Goal: Task Accomplishment & Management: Use online tool/utility

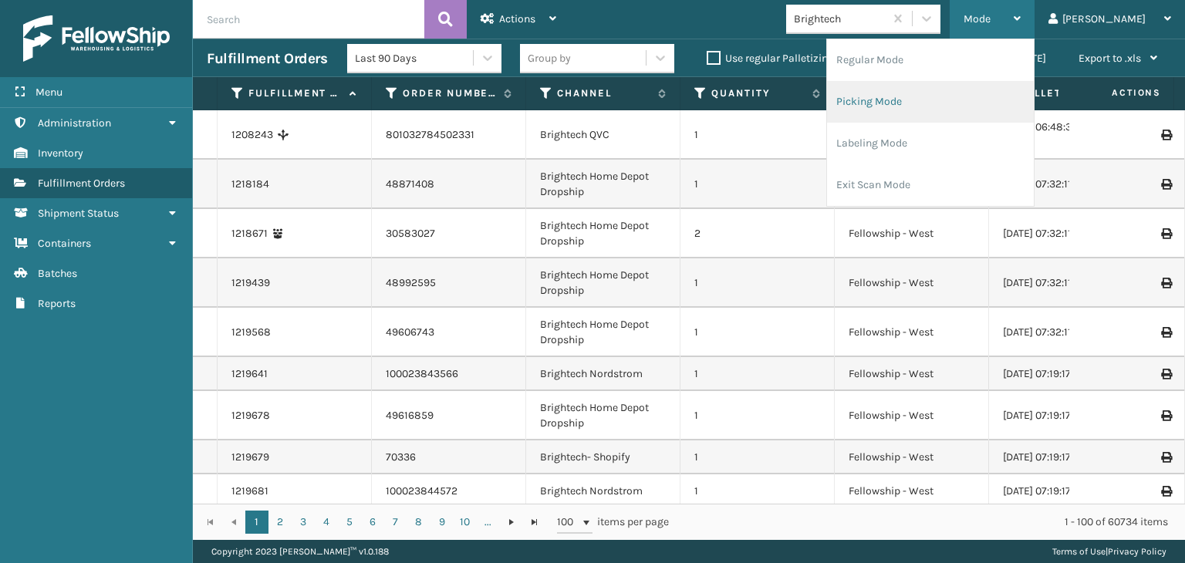
click at [1000, 96] on li "Picking Mode" at bounding box center [930, 102] width 207 height 42
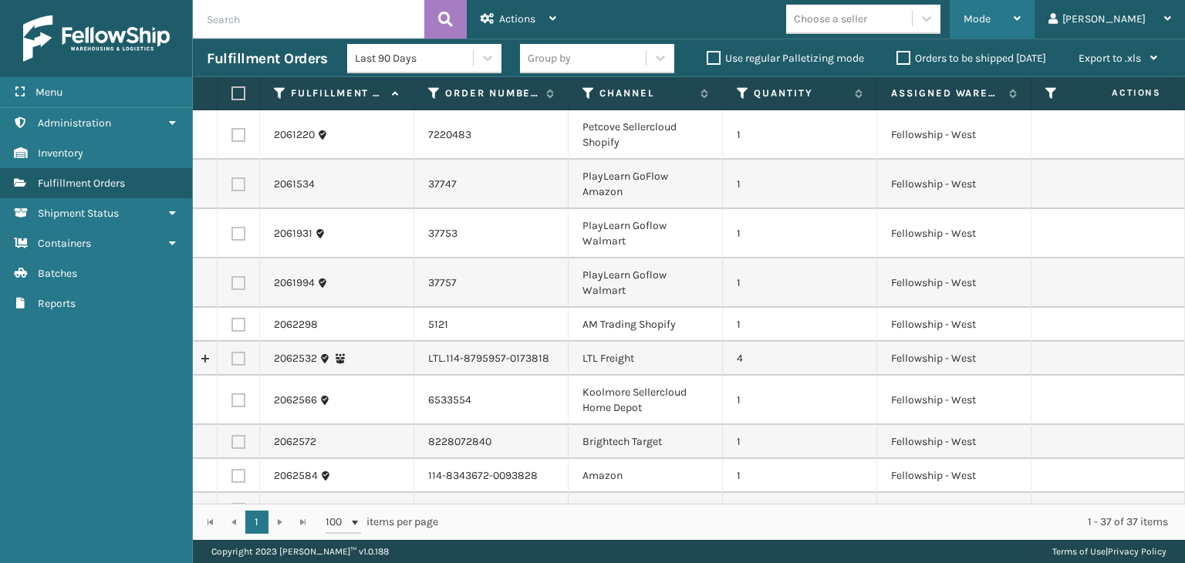
click at [1021, 30] on div "Mode" at bounding box center [992, 19] width 57 height 39
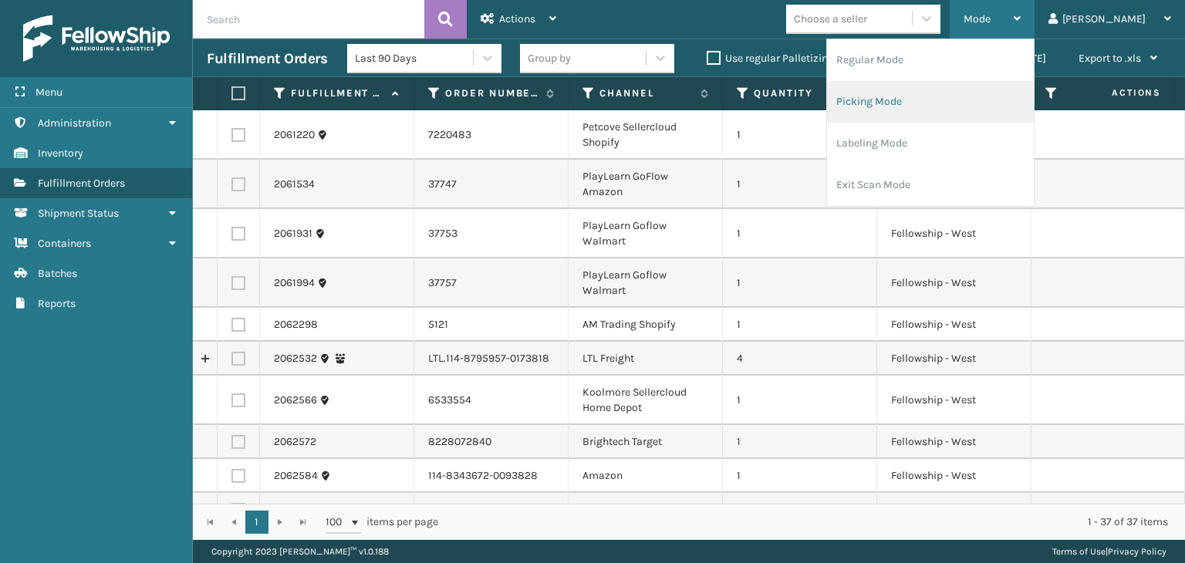
click at [999, 96] on li "Picking Mode" at bounding box center [930, 102] width 207 height 42
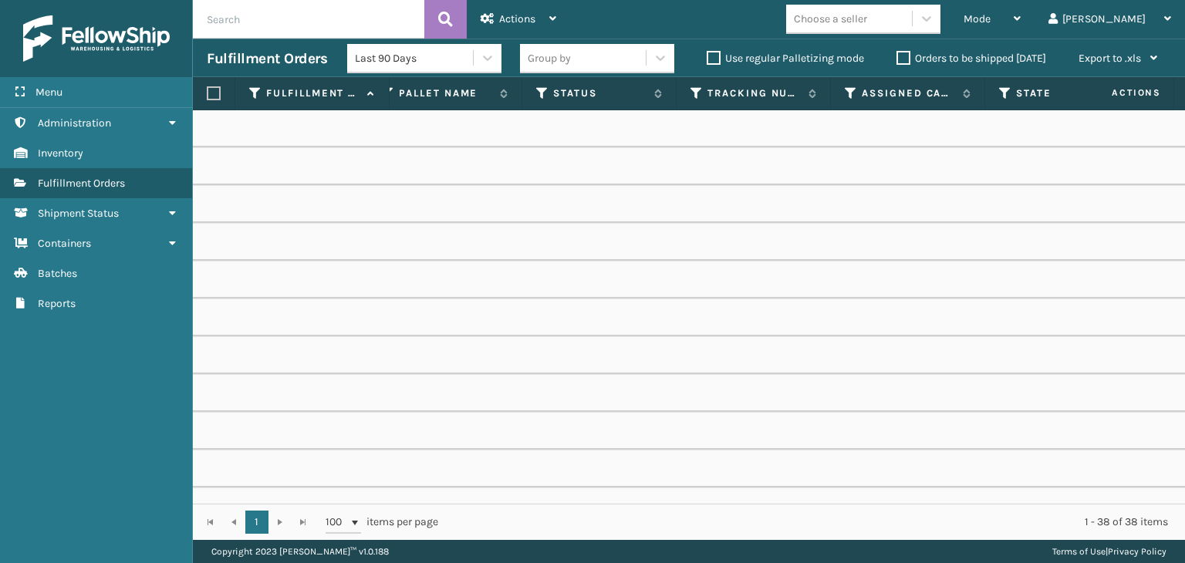
scroll to position [0, 691]
click at [850, 90] on icon at bounding box center [848, 93] width 12 height 14
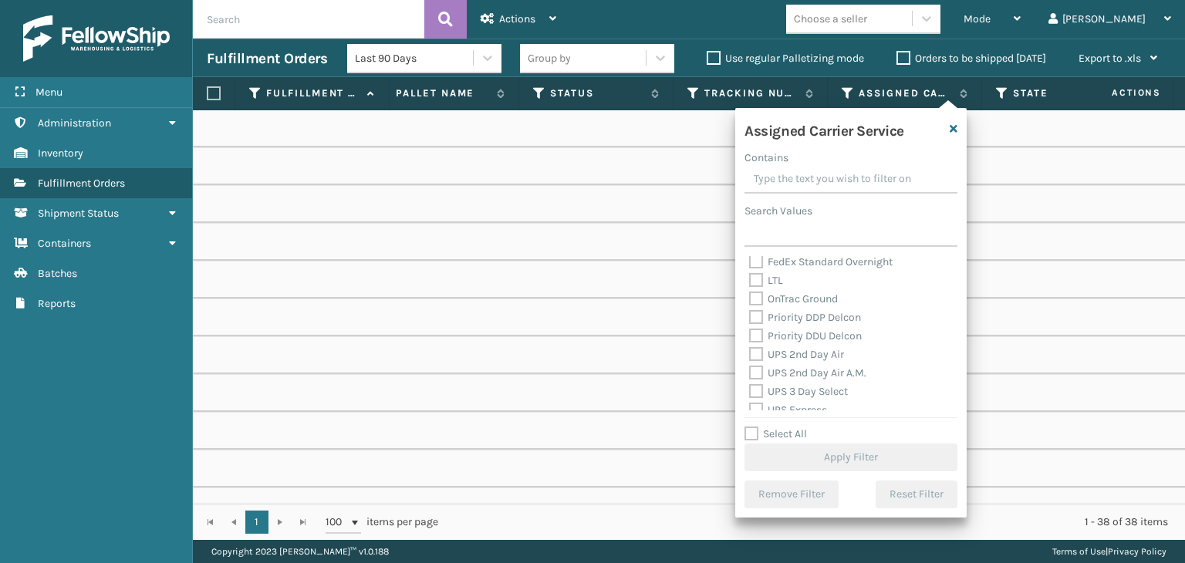
scroll to position [231, 0]
click at [804, 321] on div "UPS 2nd Day Air" at bounding box center [851, 330] width 204 height 19
click at [799, 329] on label "UPS 2nd Day Air" at bounding box center [796, 329] width 95 height 13
click at [750, 329] on input "UPS 2nd Day Air" at bounding box center [749, 326] width 1 height 10
checkbox input "true"
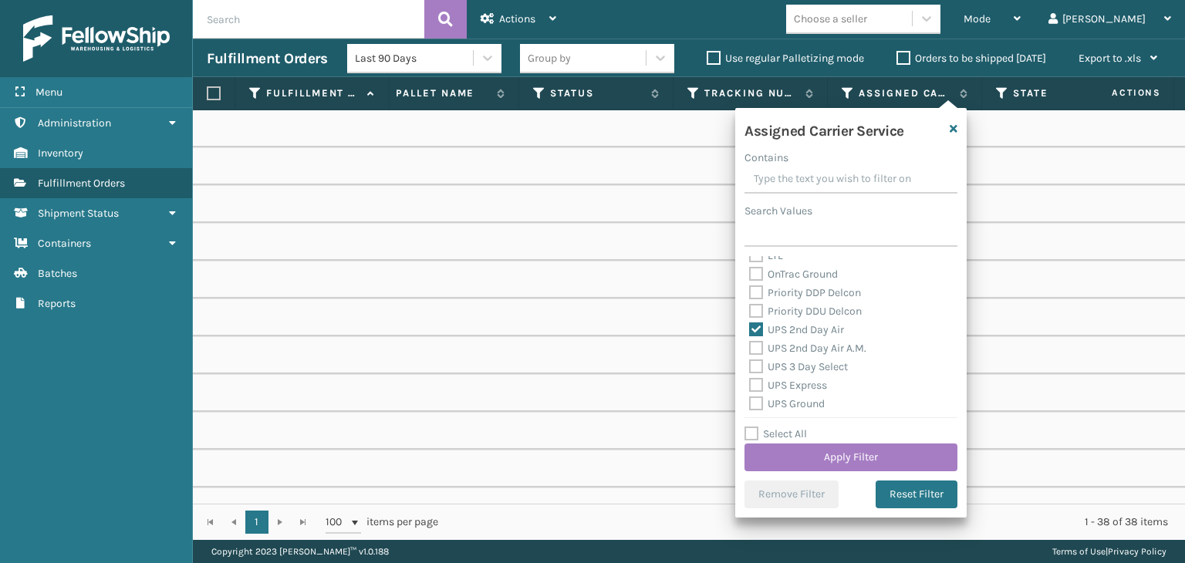
click at [806, 350] on label "UPS 2nd Day Air A.M." at bounding box center [807, 348] width 117 height 13
click at [750, 350] on input "UPS 2nd Day Air A.M." at bounding box center [749, 344] width 1 height 10
checkbox input "true"
click at [803, 362] on label "UPS 3 Day Select" at bounding box center [798, 366] width 99 height 13
click at [750, 362] on input "UPS 3 Day Select" at bounding box center [749, 363] width 1 height 10
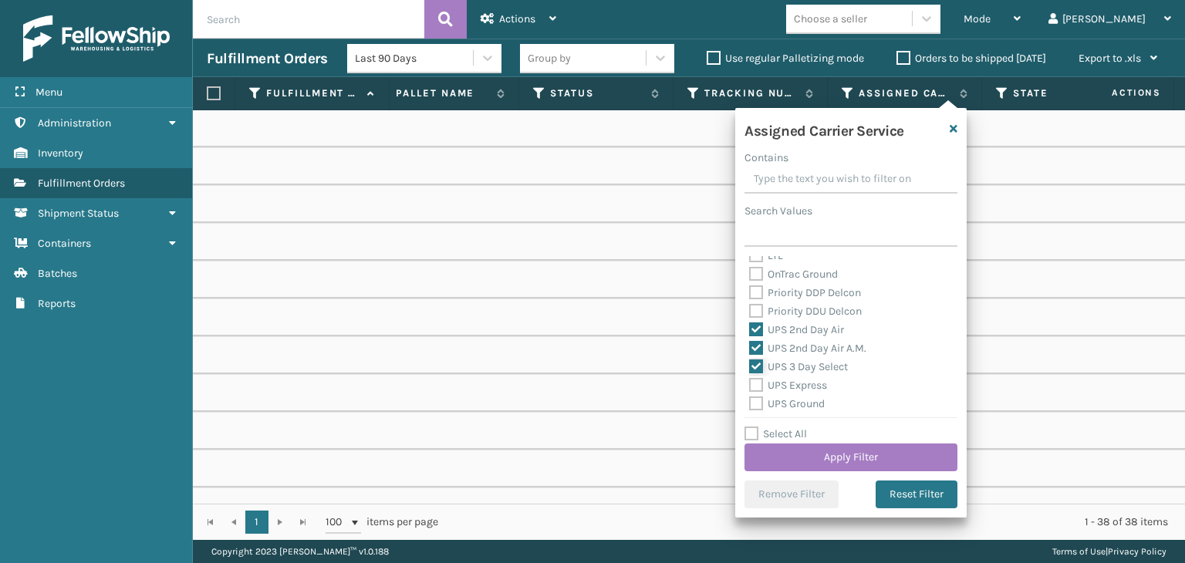
checkbox input "true"
click at [802, 377] on div "UPS Express" at bounding box center [851, 386] width 204 height 19
click at [802, 379] on label "UPS Express" at bounding box center [788, 385] width 78 height 13
click at [750, 379] on input "UPS Express" at bounding box center [749, 382] width 1 height 10
checkbox input "true"
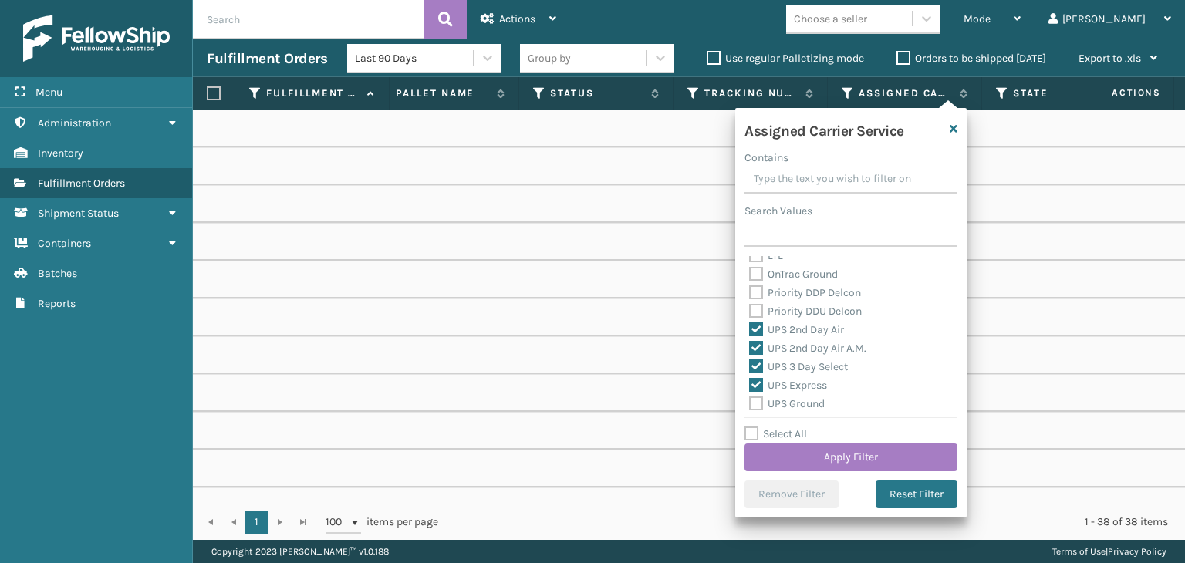
click at [791, 408] on label "UPS Ground" at bounding box center [787, 403] width 76 height 13
click at [750, 405] on input "UPS Ground" at bounding box center [749, 400] width 1 height 10
checkbox input "true"
drag, startPoint x: 789, startPoint y: 346, endPoint x: 794, endPoint y: 361, distance: 15.4
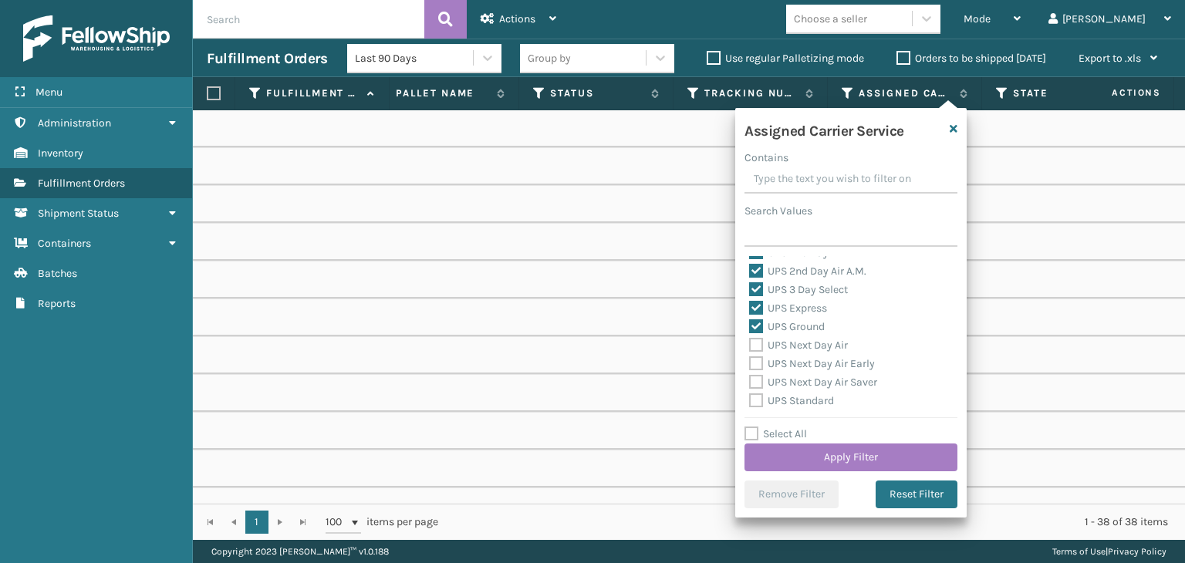
click at [790, 353] on div "UPS Next Day Air" at bounding box center [851, 345] width 204 height 19
click at [794, 361] on label "UPS Next Day Air Early" at bounding box center [812, 363] width 126 height 13
click at [750, 361] on input "UPS Next Day Air Early" at bounding box center [749, 360] width 1 height 10
checkbox input "true"
click at [800, 379] on label "UPS Next Day Air Saver" at bounding box center [813, 382] width 128 height 13
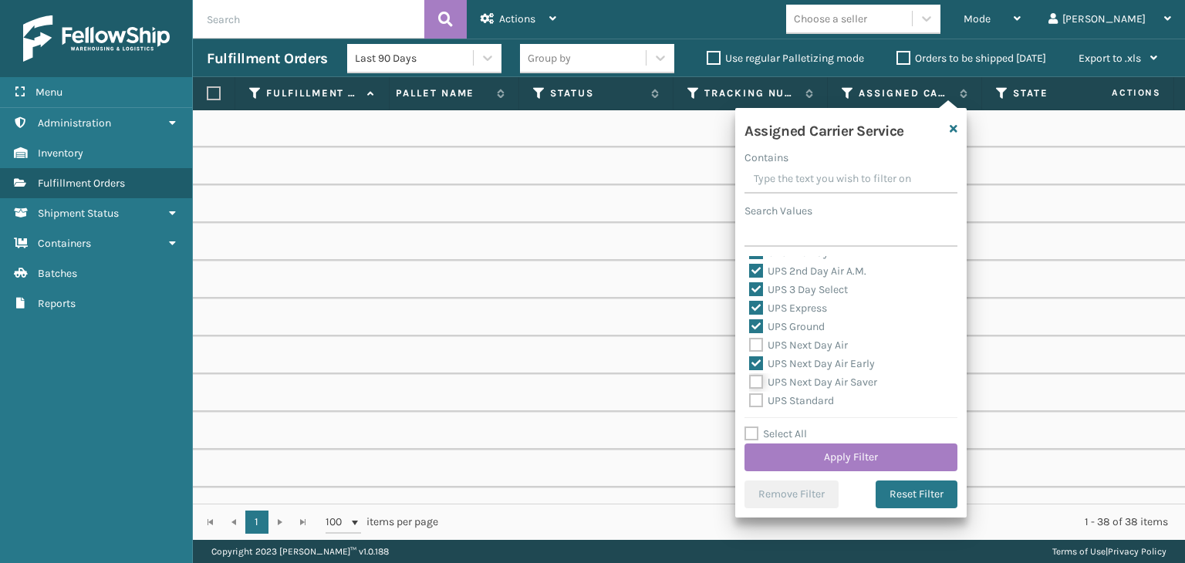
click at [750, 379] on input "UPS Next Day Air Saver" at bounding box center [749, 378] width 1 height 10
checkbox input "true"
click at [796, 353] on div "UPS Next Day Air" at bounding box center [851, 345] width 204 height 19
click at [799, 343] on label "UPS Next Day Air" at bounding box center [798, 345] width 99 height 13
click at [750, 343] on input "UPS Next Day Air" at bounding box center [749, 341] width 1 height 10
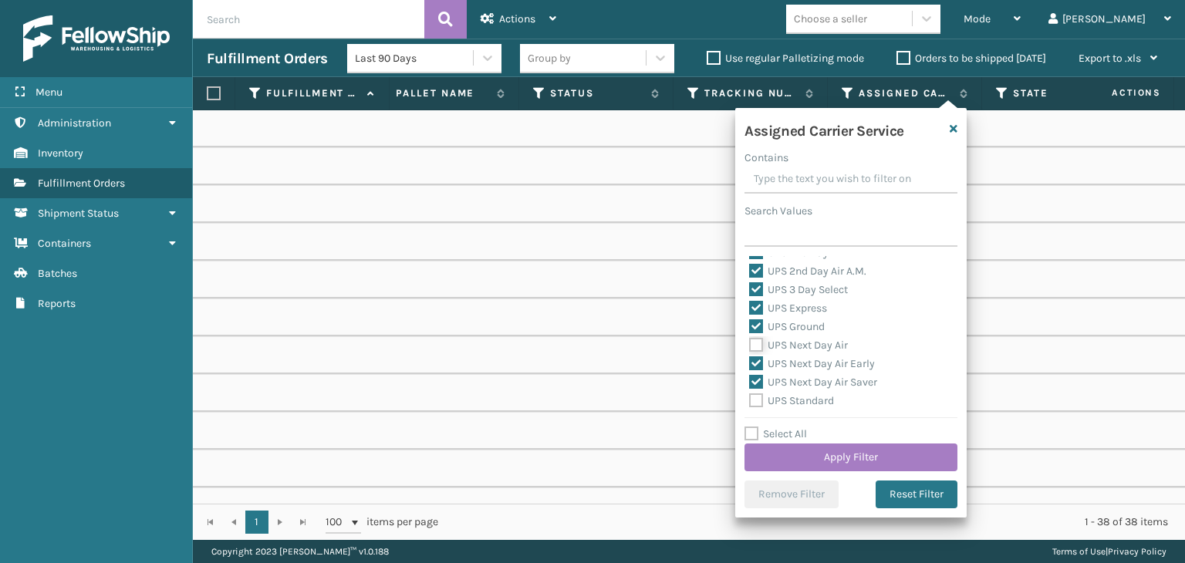
checkbox input "true"
click at [808, 397] on label "UPS Standard" at bounding box center [791, 400] width 85 height 13
click at [750, 397] on input "UPS Standard" at bounding box center [749, 397] width 1 height 10
checkbox input "true"
click at [812, 441] on div "Select All Apply Filter" at bounding box center [851, 448] width 213 height 46
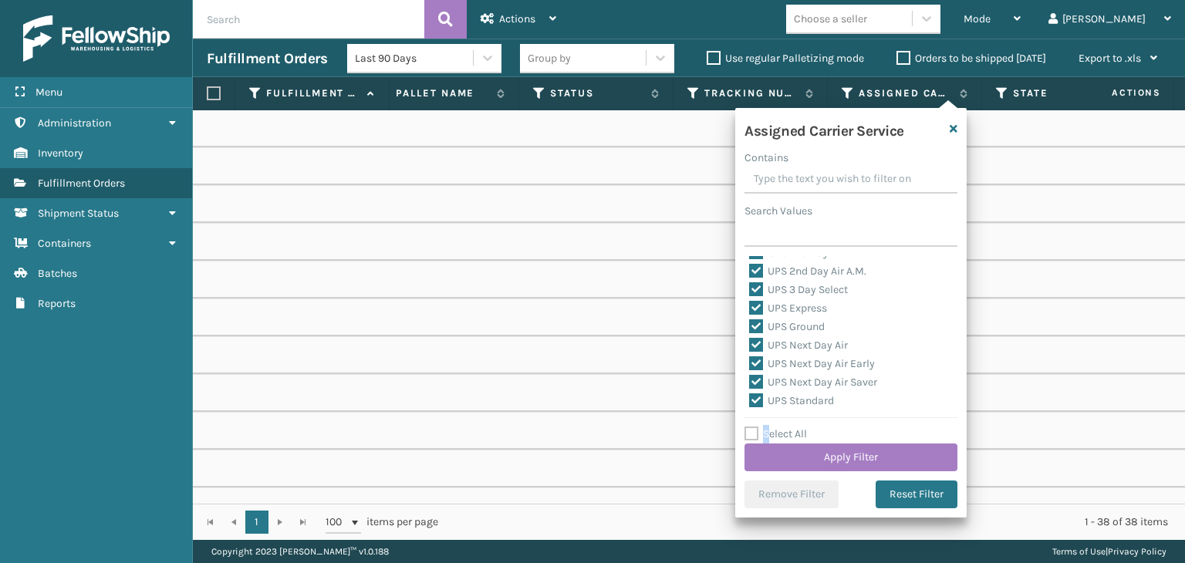
click at [767, 437] on label "Select All" at bounding box center [776, 433] width 62 height 13
click at [808, 464] on button "Apply Filter" at bounding box center [851, 458] width 213 height 28
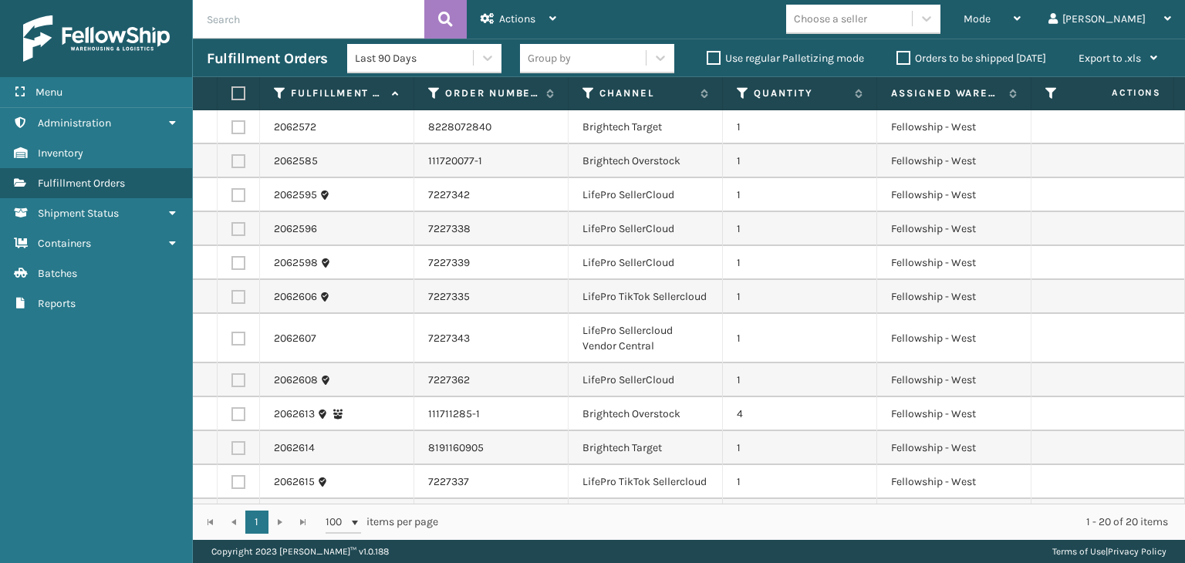
click at [569, 61] on div "Group by" at bounding box center [583, 58] width 126 height 25
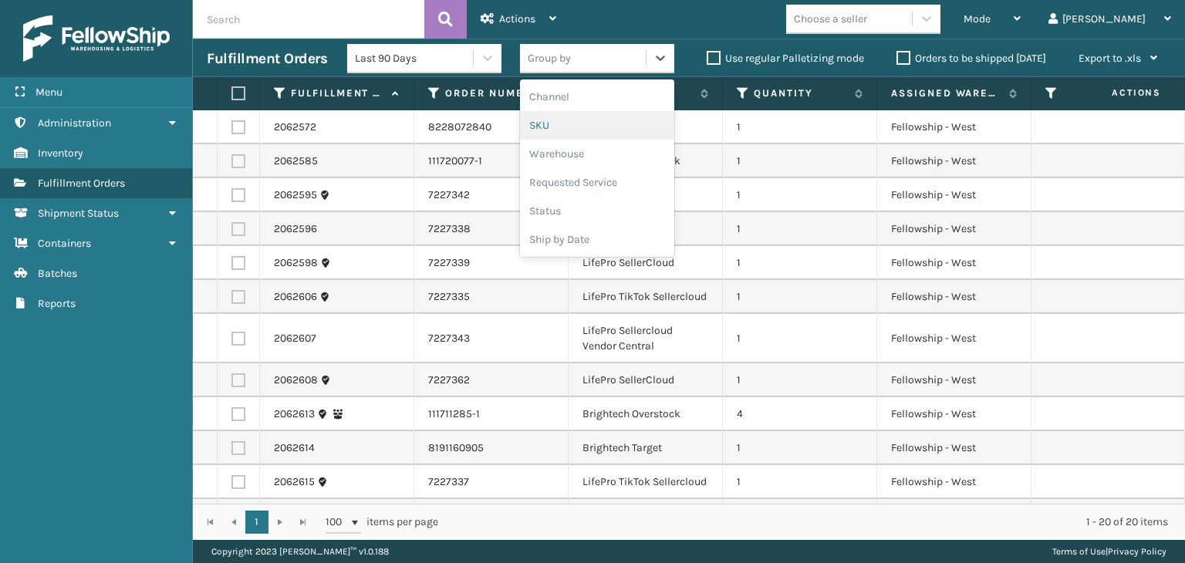
click at [556, 126] on div "SKU" at bounding box center [597, 125] width 154 height 29
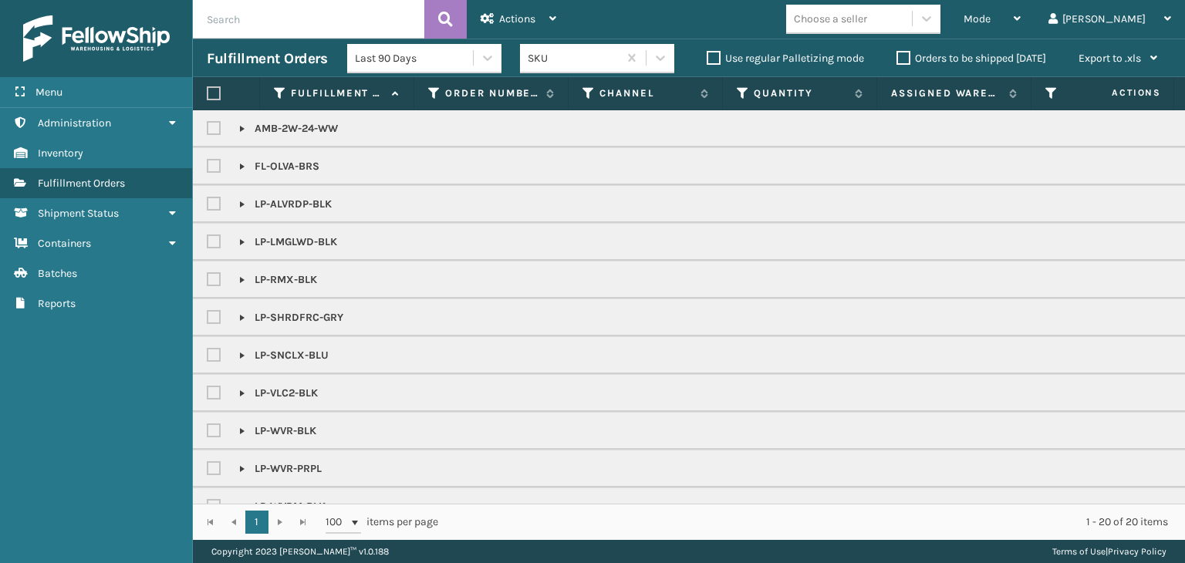
click at [944, 2] on div "Mode Regular Mode Picking Mode Labeling Mode Exit Scan Mode Choose a seller [PE…" at bounding box center [877, 19] width 615 height 39
click at [912, 19] on div "Choose a seller" at bounding box center [849, 18] width 126 height 25
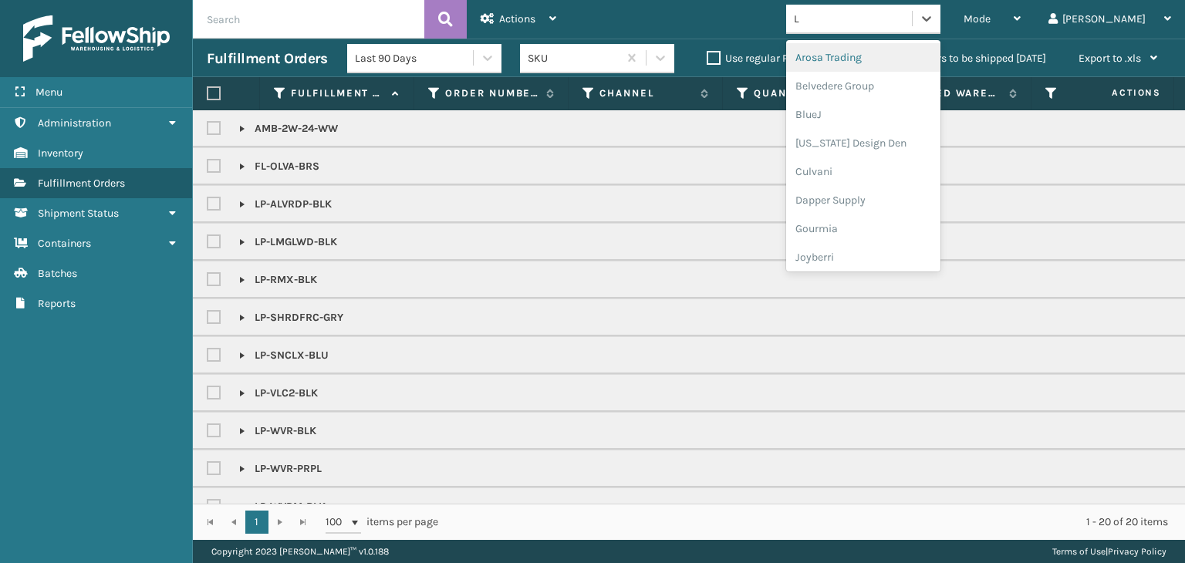
type input "LI"
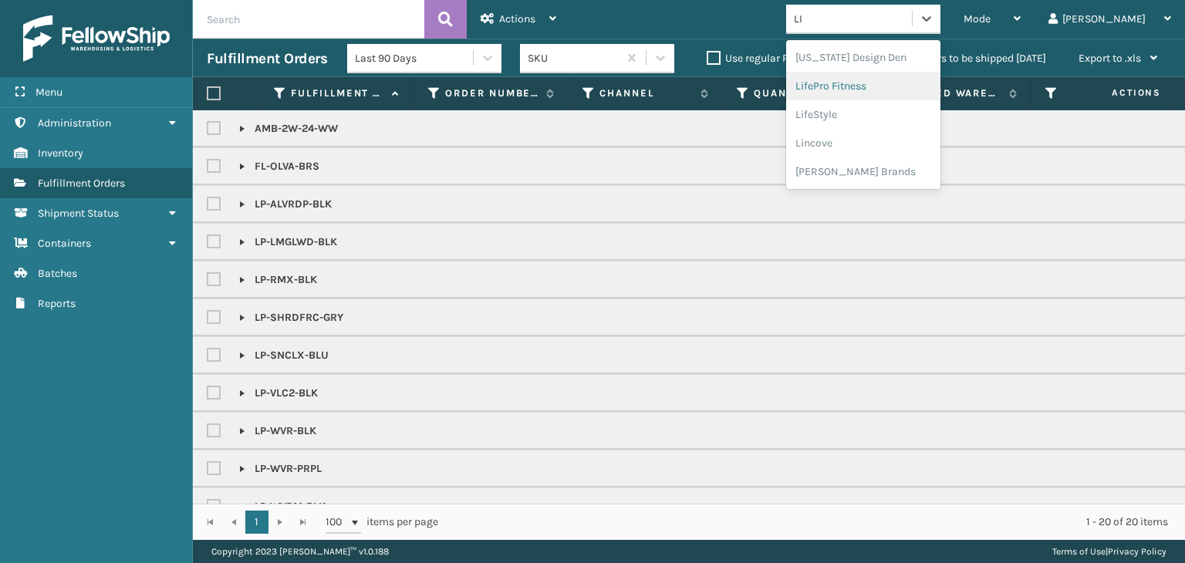
click at [857, 96] on div "LifePro Fitness" at bounding box center [863, 86] width 154 height 29
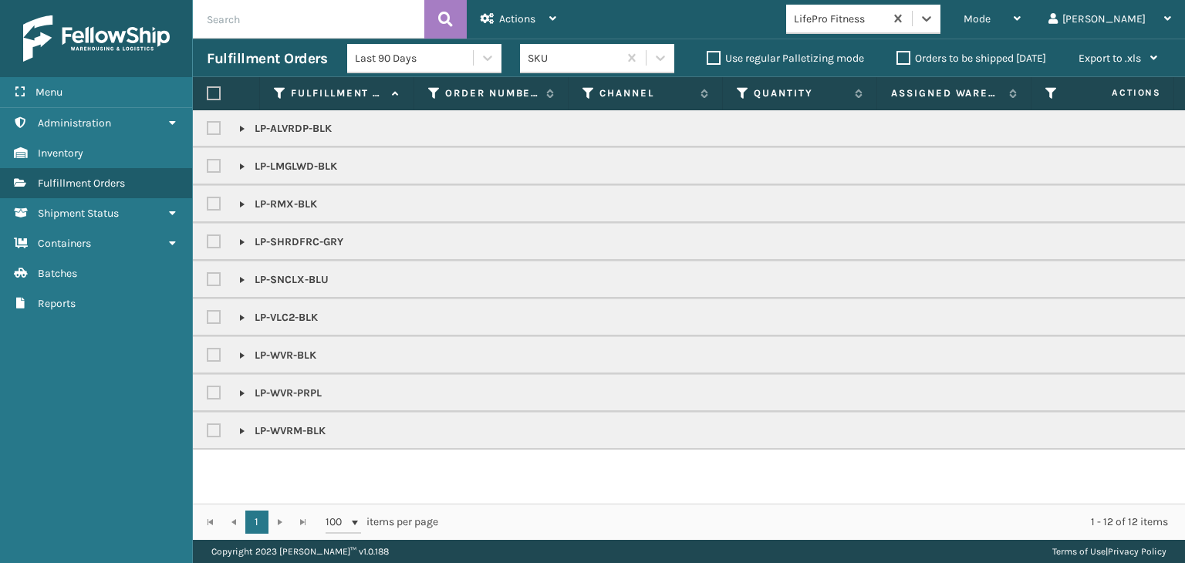
click at [216, 90] on label at bounding box center [214, 93] width 14 height 14
click at [208, 90] on input "checkbox" at bounding box center [207, 94] width 1 height 10
checkbox input "true"
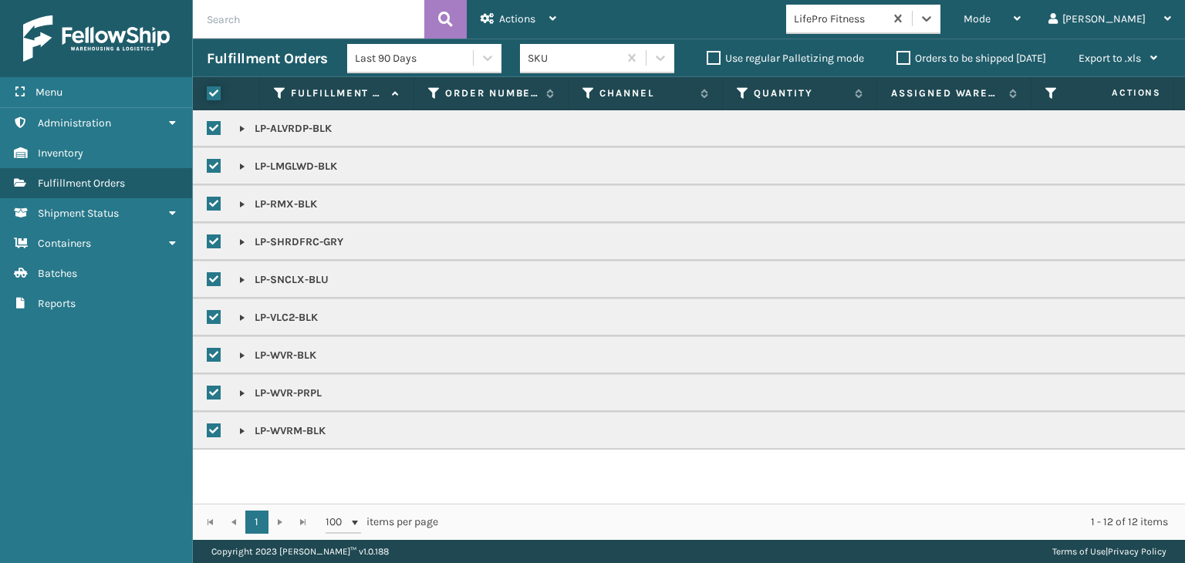
checkbox input "true"
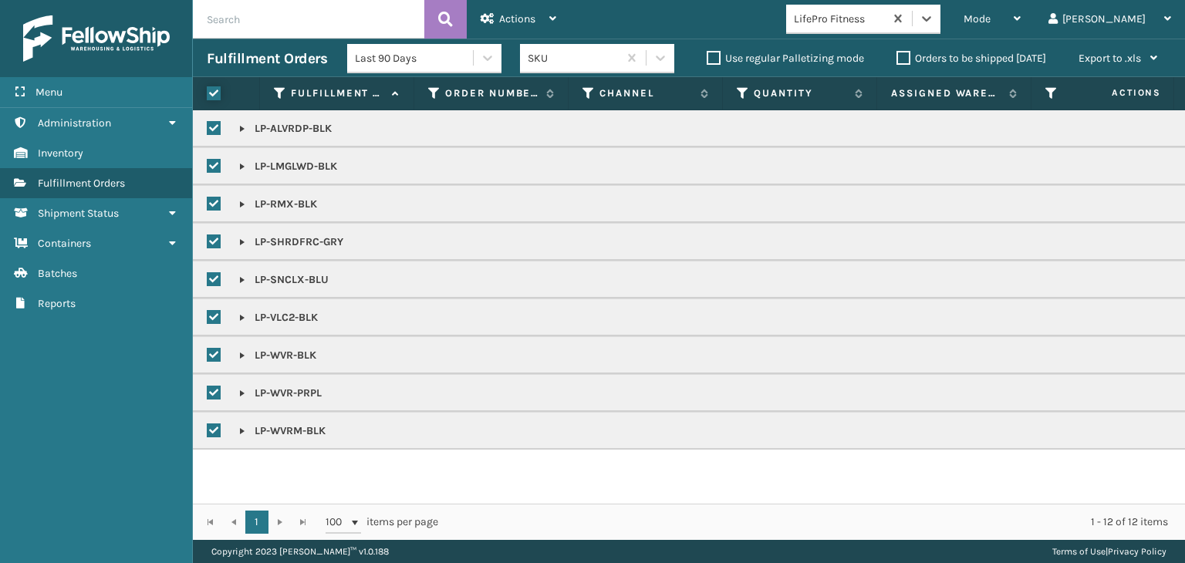
checkbox input "true"
click at [512, 8] on div "Actions" at bounding box center [519, 19] width 76 height 39
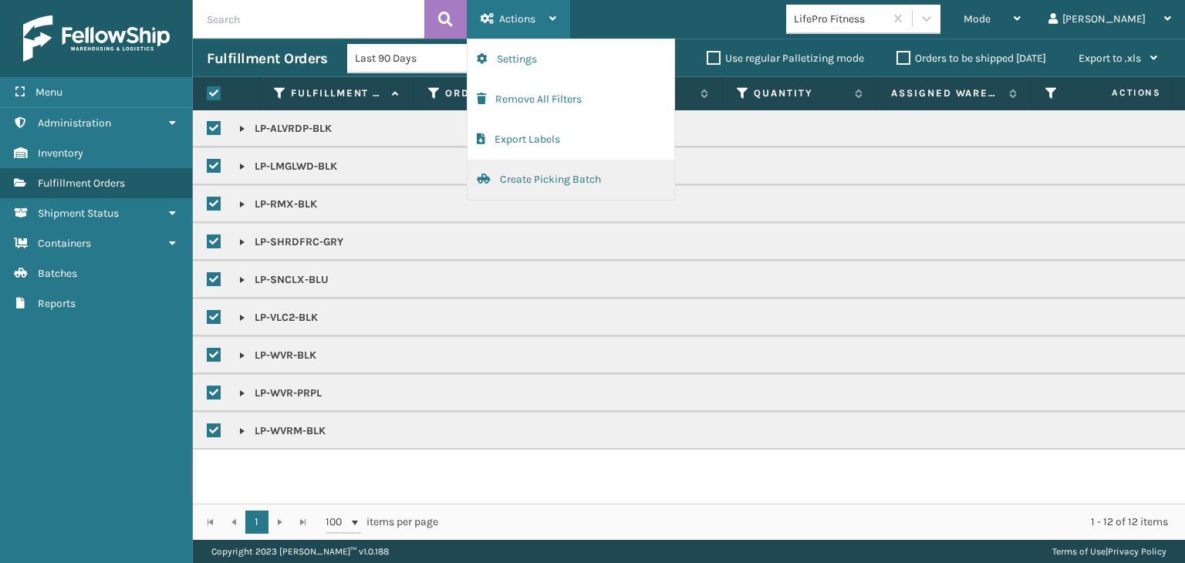
click at [534, 184] on button "Create Picking Batch" at bounding box center [571, 180] width 207 height 40
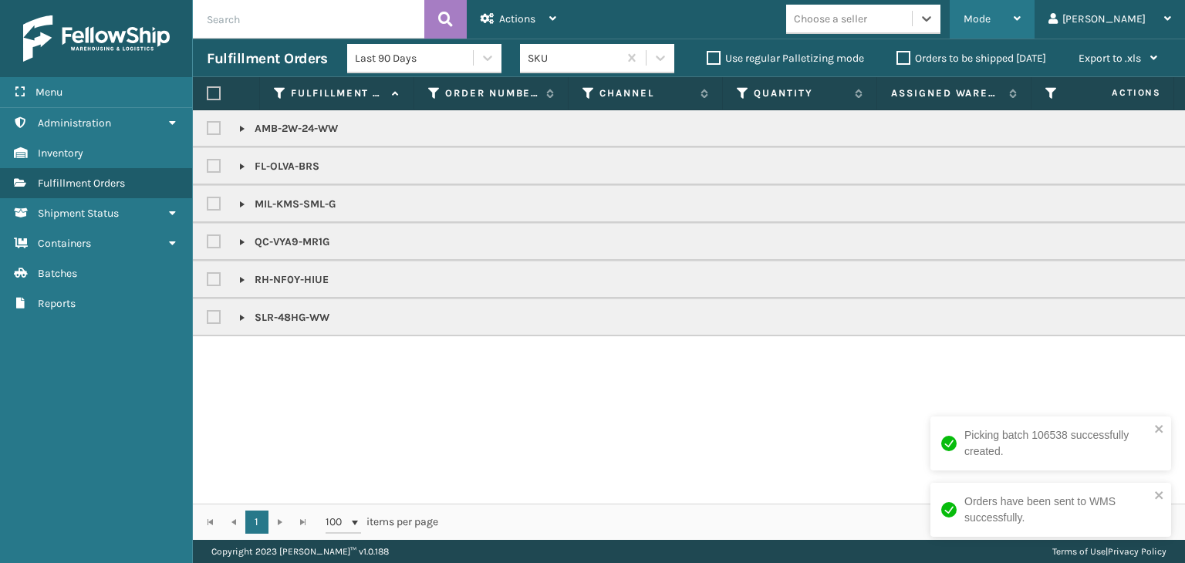
click at [991, 24] on span "Mode" at bounding box center [977, 18] width 27 height 13
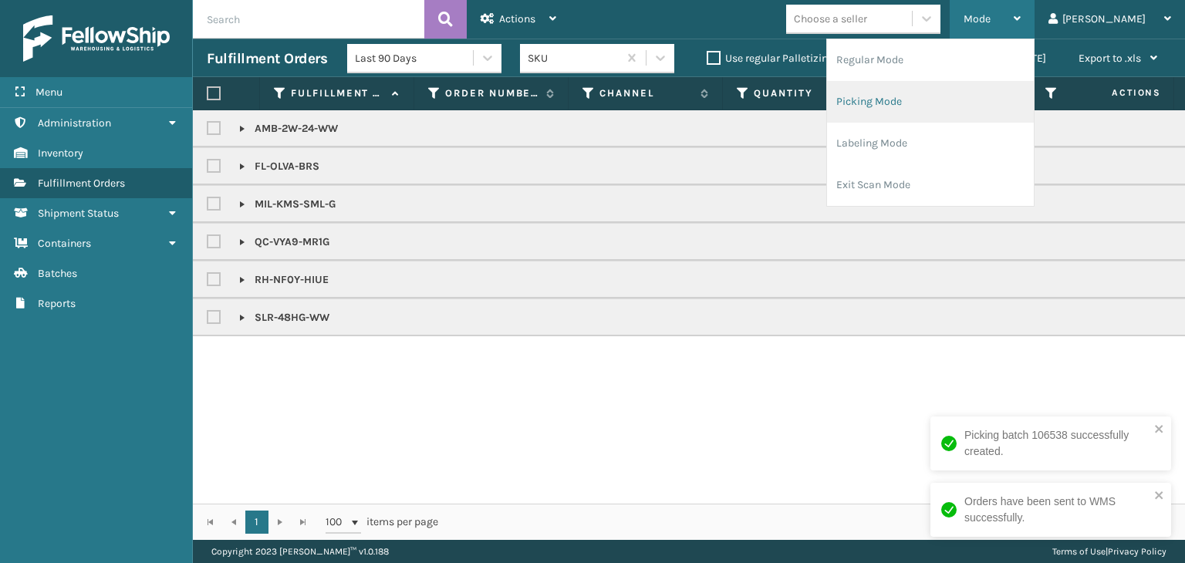
click at [983, 103] on li "Picking Mode" at bounding box center [930, 102] width 207 height 42
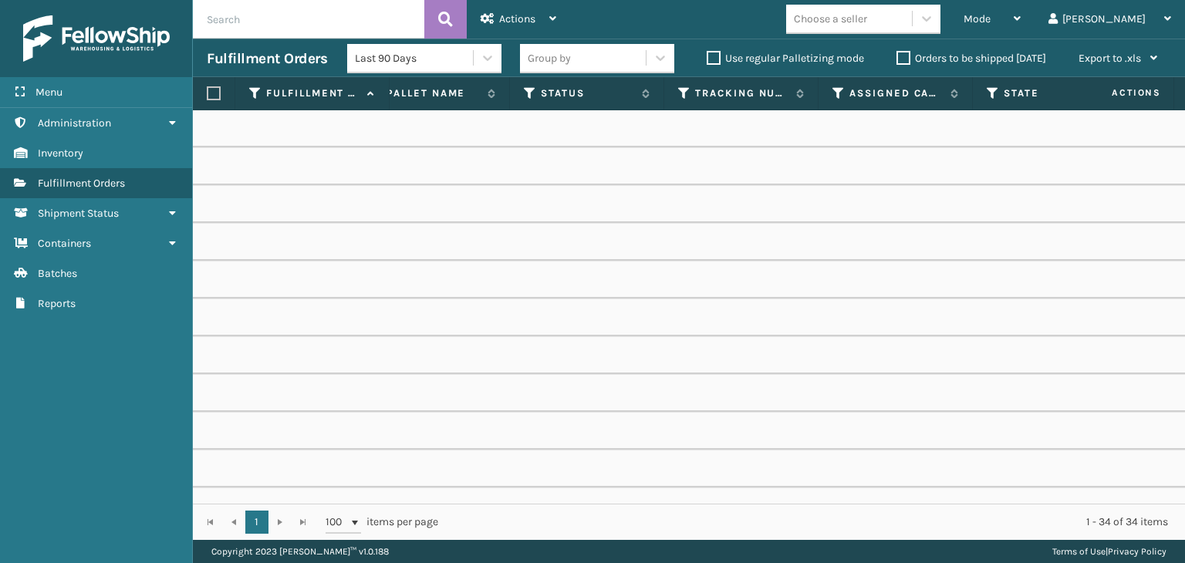
scroll to position [0, 788]
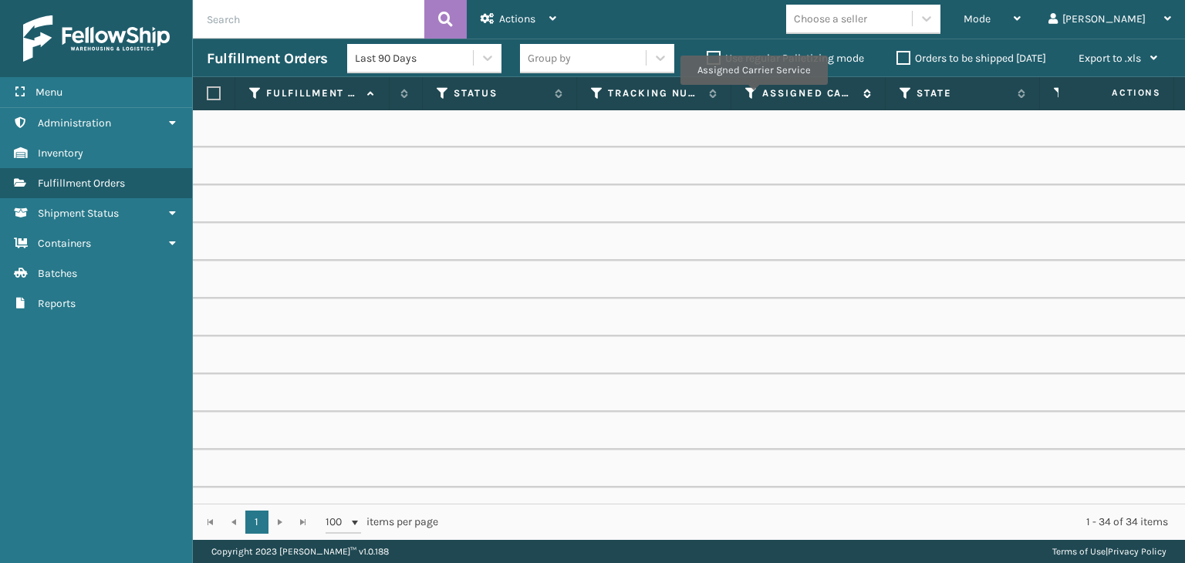
click at [753, 96] on icon at bounding box center [751, 93] width 12 height 14
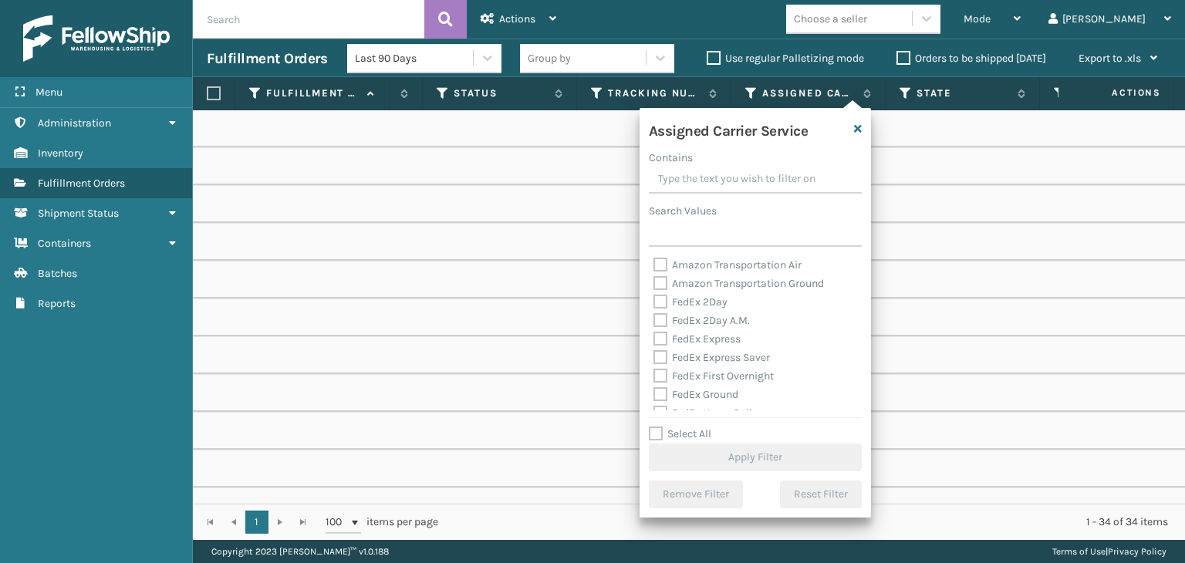
click at [691, 298] on label "FedEx 2Day" at bounding box center [691, 302] width 74 height 13
click at [654, 298] on input "FedEx 2Day" at bounding box center [654, 298] width 1 height 10
checkbox input "true"
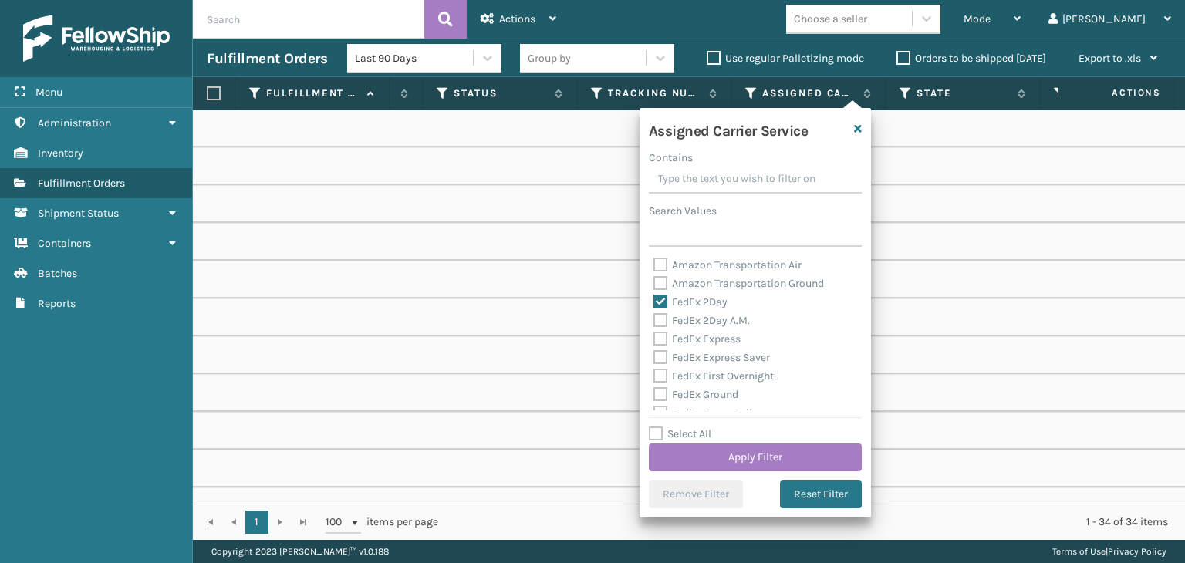
click at [705, 329] on div "FedEx 2Day A.M." at bounding box center [756, 321] width 204 height 19
drag, startPoint x: 712, startPoint y: 319, endPoint x: 722, endPoint y: 333, distance: 16.5
click at [714, 319] on label "FedEx 2Day A.M." at bounding box center [702, 320] width 96 height 13
click at [725, 342] on label "FedEx Express" at bounding box center [697, 339] width 87 height 13
click at [654, 340] on input "FedEx Express" at bounding box center [654, 335] width 1 height 10
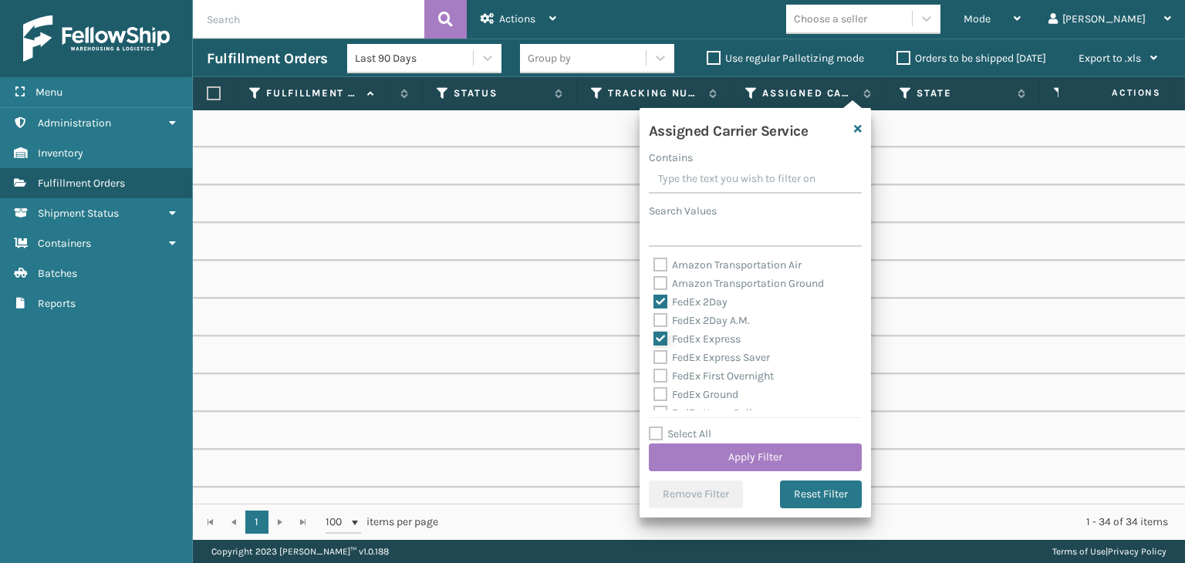
checkbox input "true"
click at [710, 316] on label "FedEx 2Day A.M." at bounding box center [702, 320] width 96 height 13
click at [654, 316] on input "FedEx 2Day A.M." at bounding box center [654, 317] width 1 height 10
checkbox input "true"
click at [713, 356] on label "FedEx Express Saver" at bounding box center [712, 357] width 117 height 13
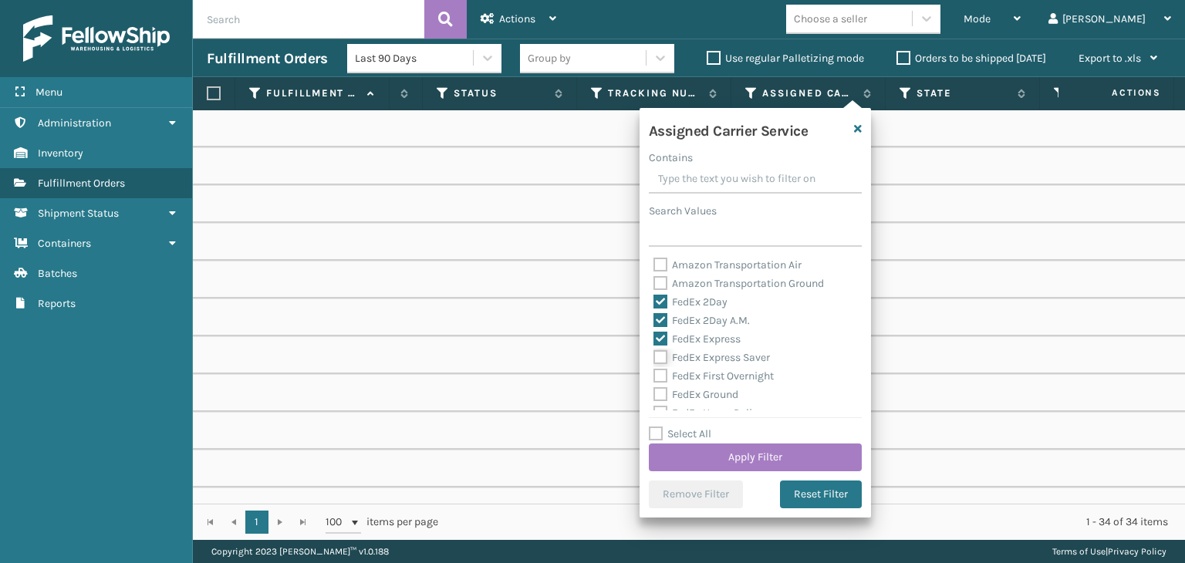
click at [654, 356] on input "FedEx Express Saver" at bounding box center [654, 354] width 1 height 10
checkbox input "true"
click at [720, 380] on label "FedEx First Overnight" at bounding box center [714, 376] width 120 height 13
click at [654, 377] on input "FedEx First Overnight" at bounding box center [654, 372] width 1 height 10
checkbox input "true"
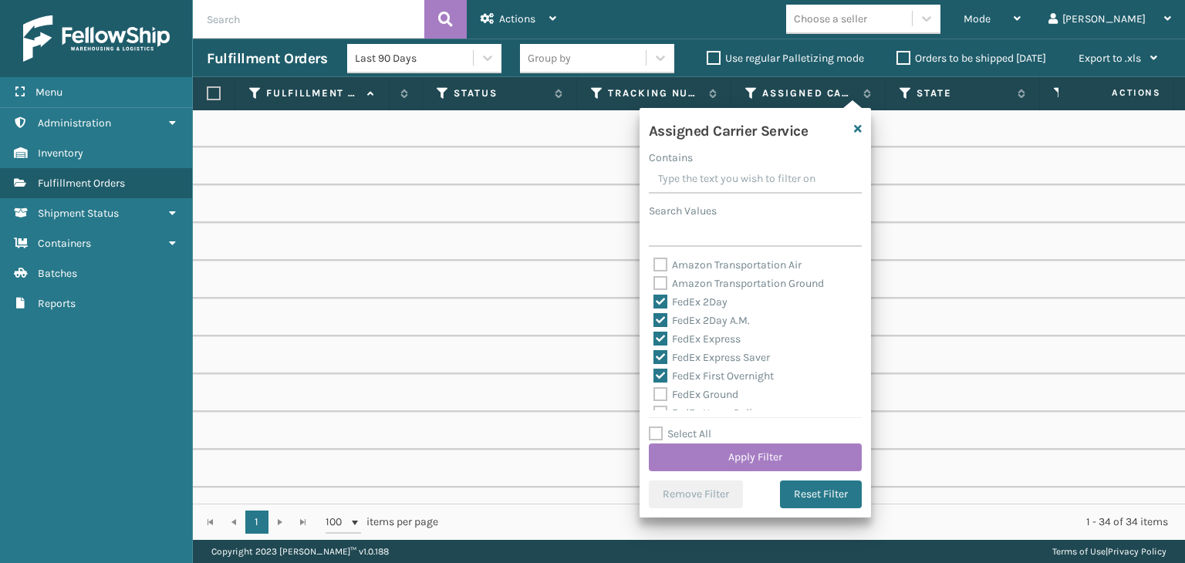
click at [718, 400] on label "FedEx Ground" at bounding box center [696, 394] width 85 height 13
click at [654, 396] on input "FedEx Ground" at bounding box center [654, 391] width 1 height 10
checkbox input "true"
click at [704, 339] on label "FedEx Home Delivery" at bounding box center [713, 335] width 119 height 13
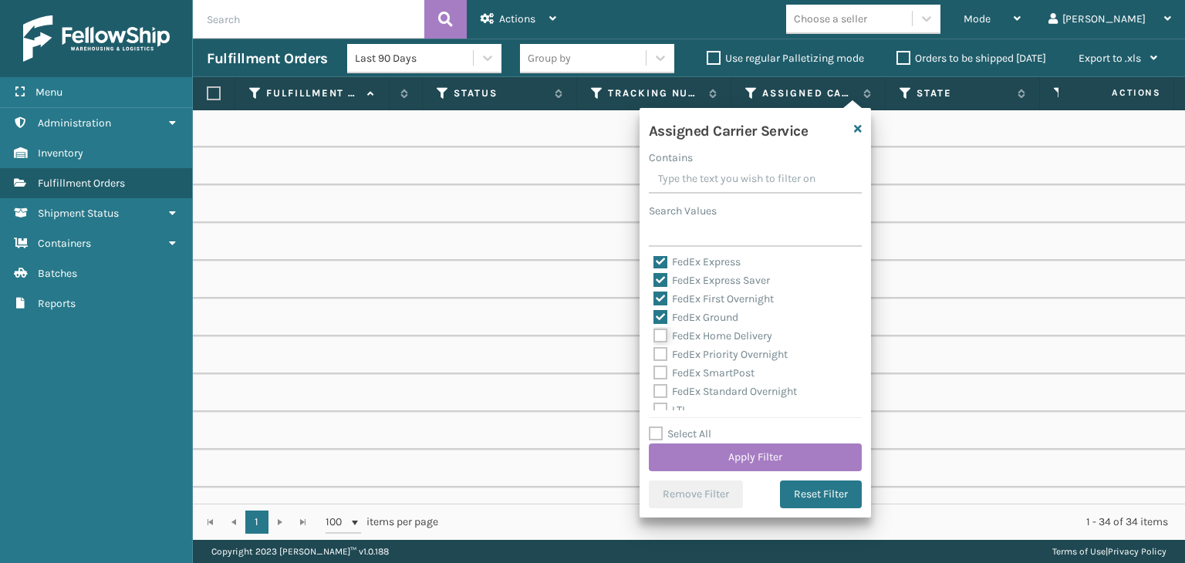
click at [654, 337] on input "FedEx Home Delivery" at bounding box center [654, 332] width 1 height 10
checkbox input "true"
click at [708, 361] on div "FedEx Priority Overnight" at bounding box center [756, 355] width 204 height 19
click at [708, 351] on label "FedEx Priority Overnight" at bounding box center [721, 354] width 134 height 13
click at [654, 351] on input "FedEx Priority Overnight" at bounding box center [654, 351] width 1 height 10
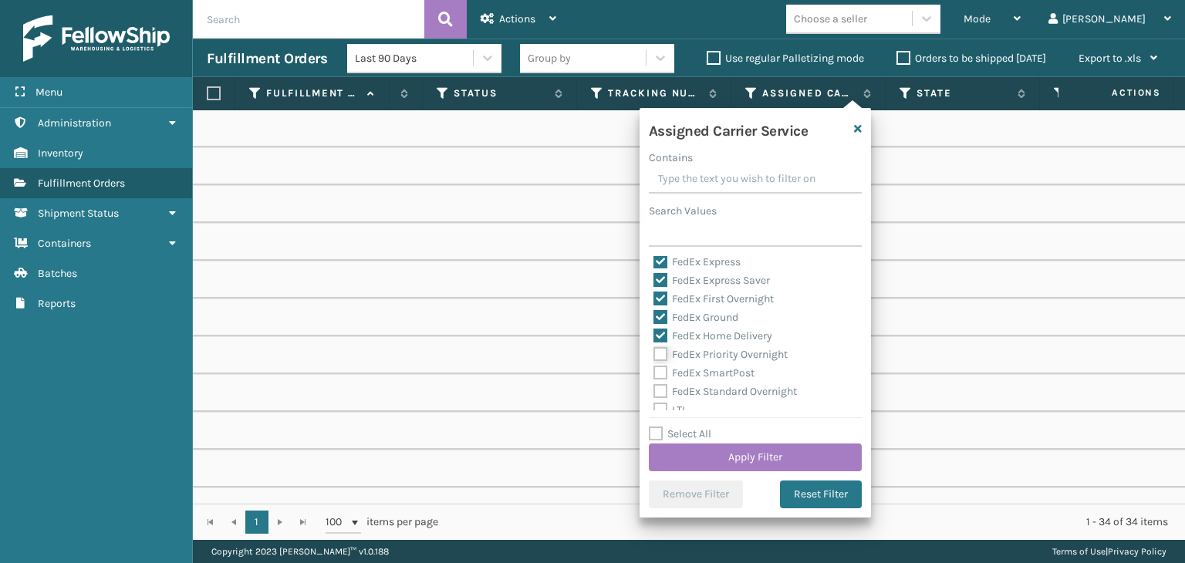
checkbox input "true"
click at [715, 373] on label "FedEx SmartPost" at bounding box center [704, 373] width 101 height 13
click at [654, 373] on input "FedEx SmartPost" at bounding box center [654, 369] width 1 height 10
checkbox input "true"
click at [723, 390] on label "FedEx Standard Overnight" at bounding box center [726, 391] width 144 height 13
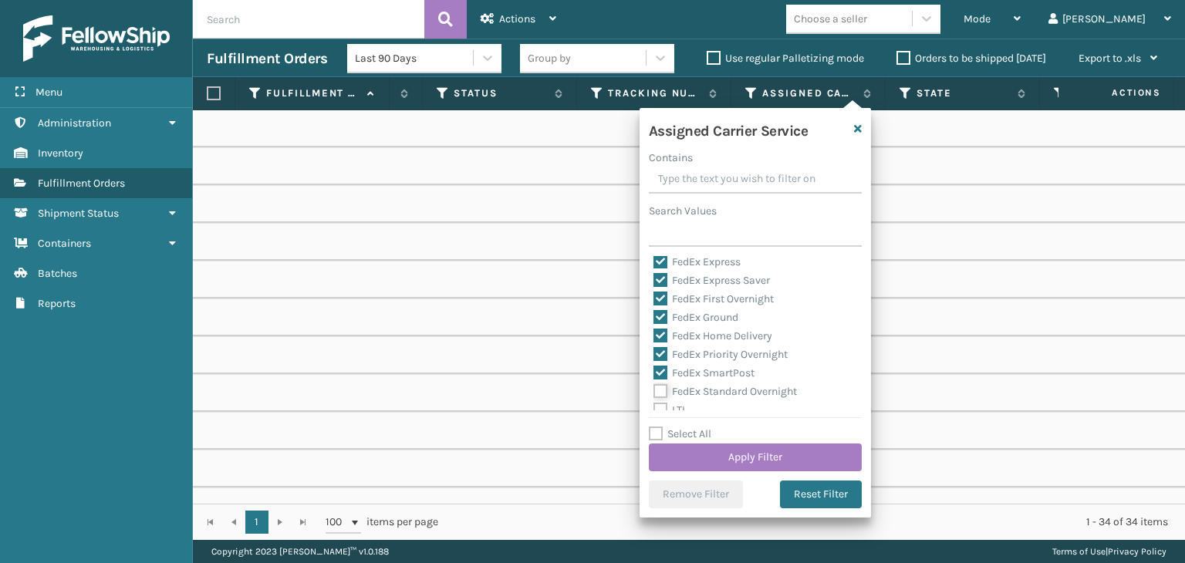
click at [654, 390] on input "FedEx Standard Overnight" at bounding box center [654, 388] width 1 height 10
checkbox input "true"
click at [725, 451] on button "Apply Filter" at bounding box center [755, 458] width 213 height 28
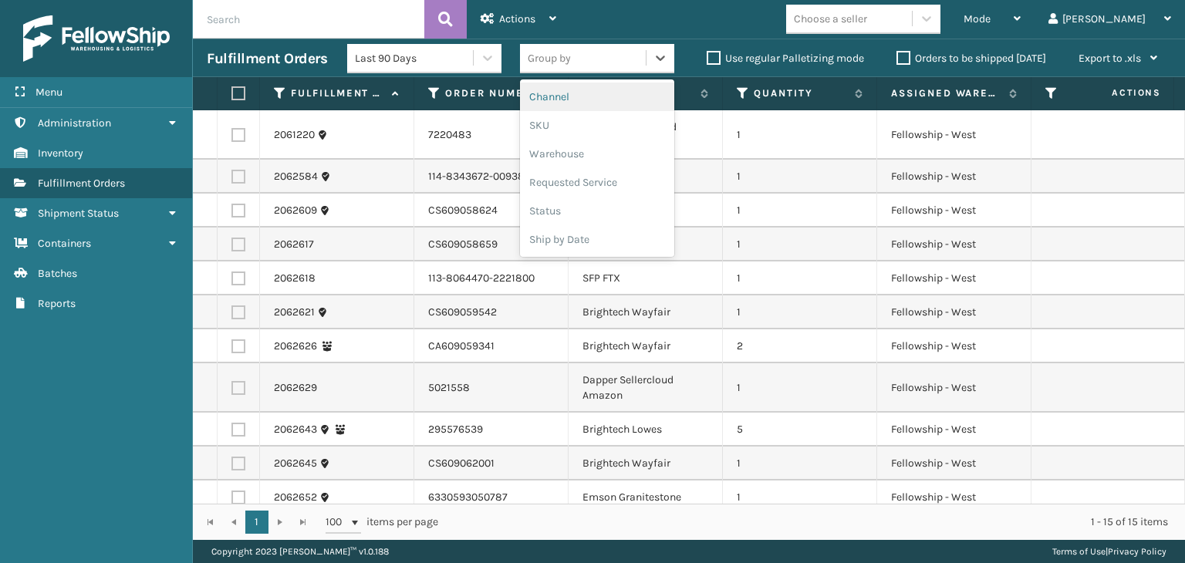
click at [591, 48] on div "Group by" at bounding box center [583, 58] width 126 height 25
click at [559, 115] on div "SKU" at bounding box center [597, 125] width 154 height 29
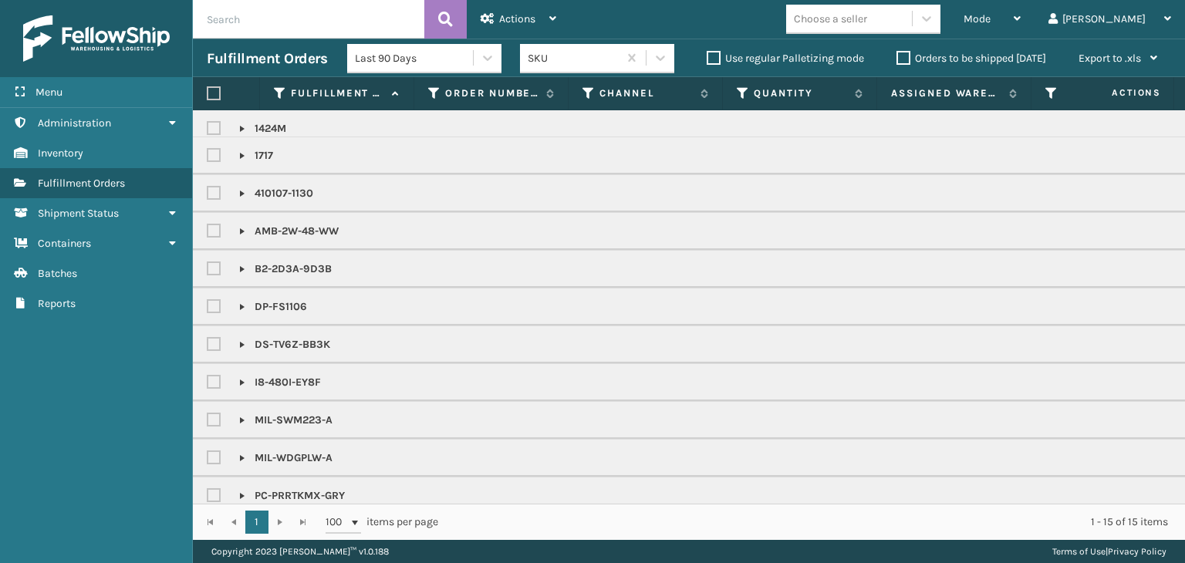
scroll to position [0, 0]
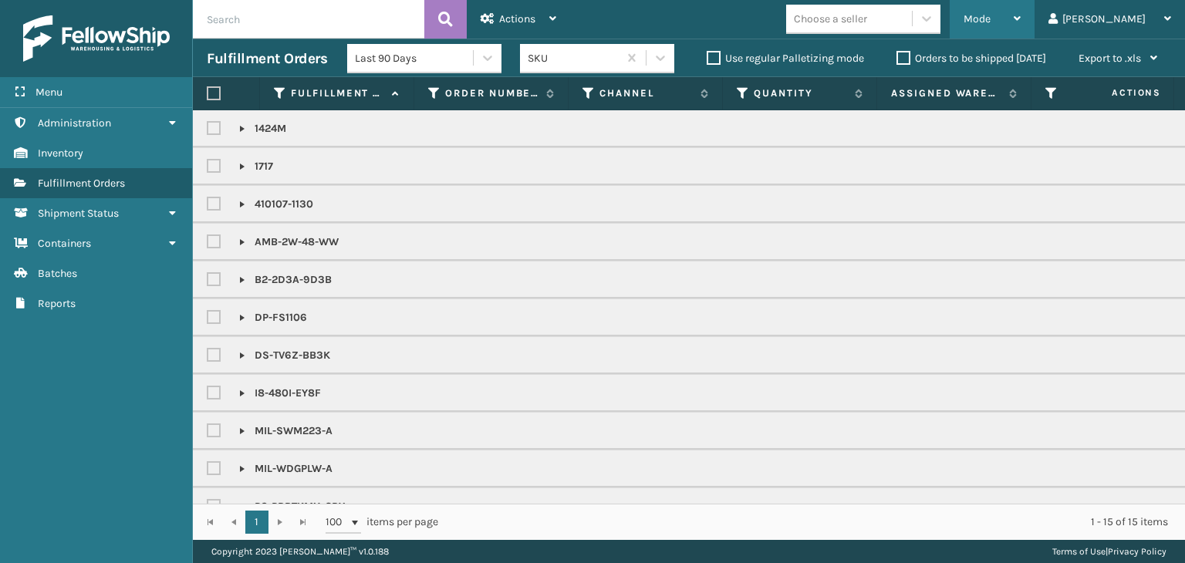
drag, startPoint x: 1046, startPoint y: 18, endPoint x: 1046, endPoint y: 36, distance: 18.5
click at [991, 18] on span "Mode" at bounding box center [977, 18] width 27 height 13
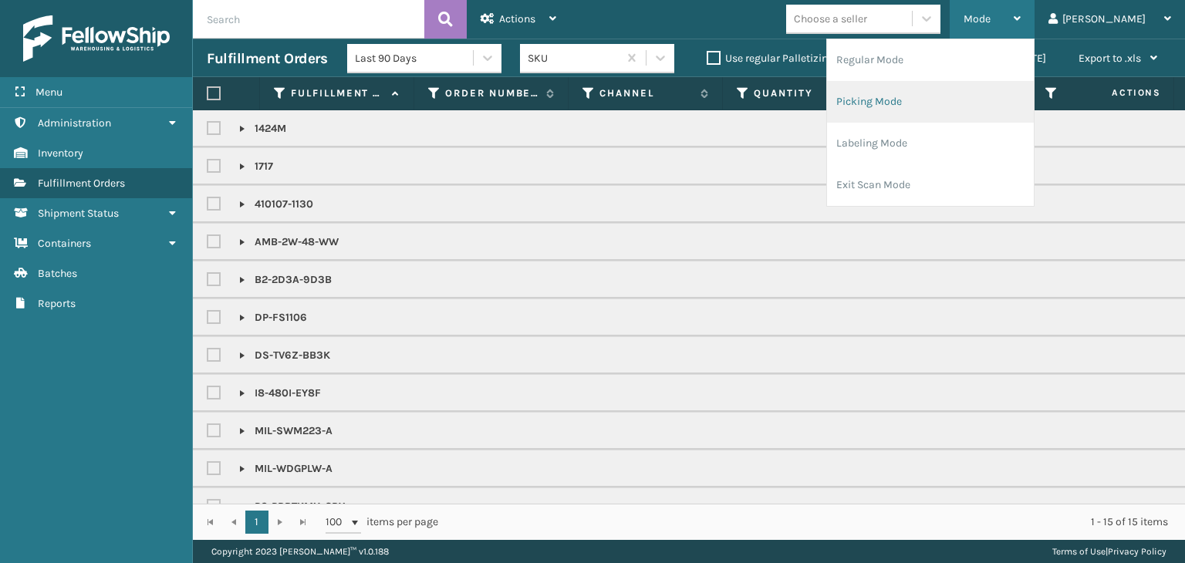
click at [1005, 109] on li "Picking Mode" at bounding box center [930, 102] width 207 height 42
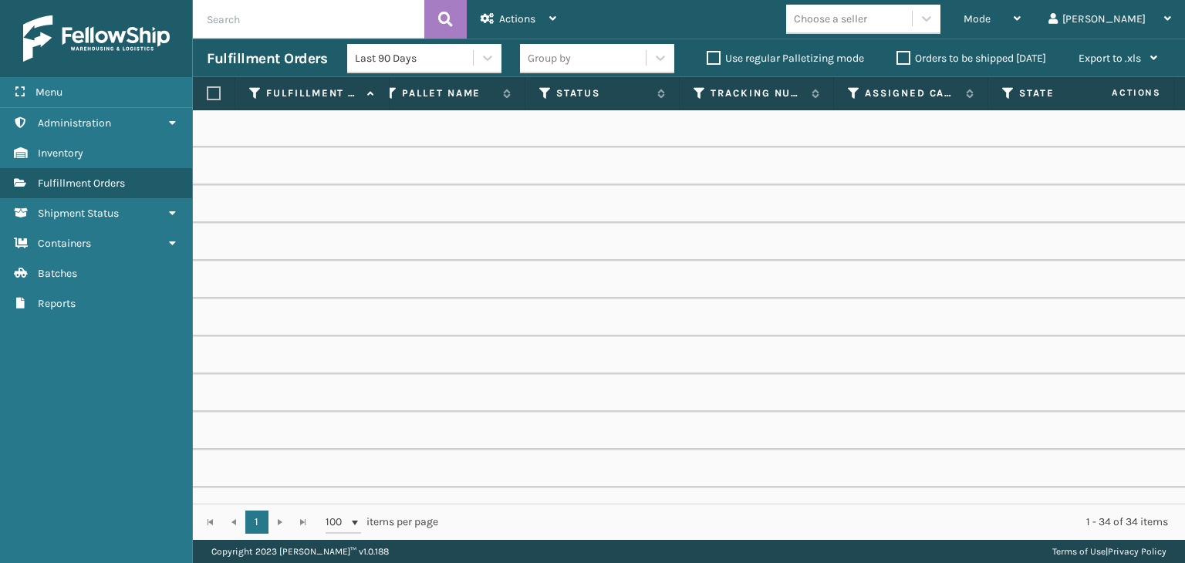
scroll to position [0, 790]
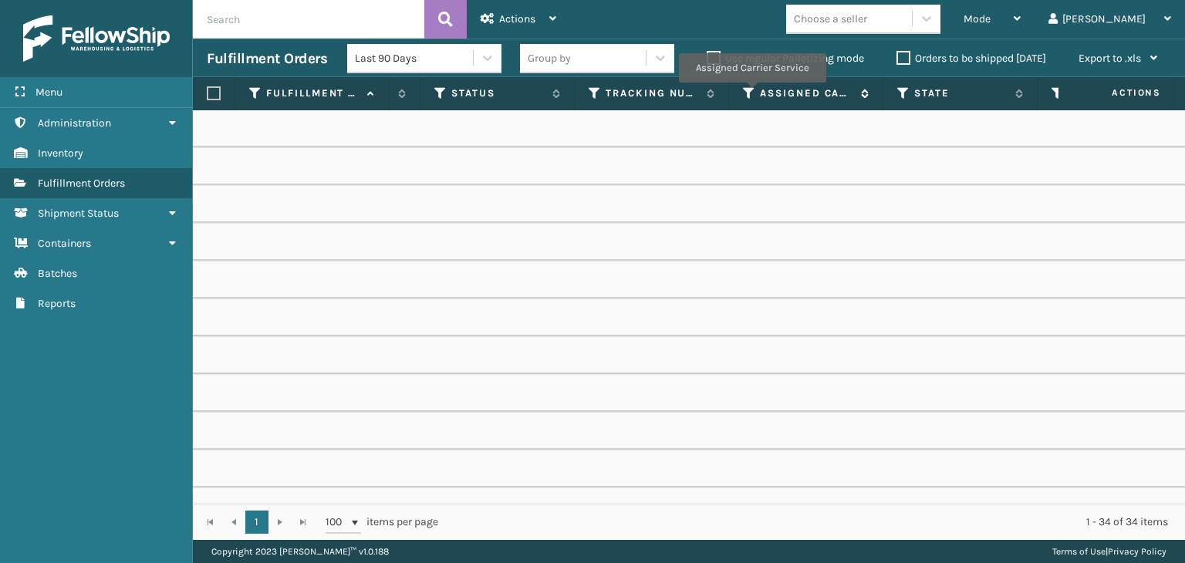
click at [751, 93] on icon at bounding box center [749, 93] width 12 height 14
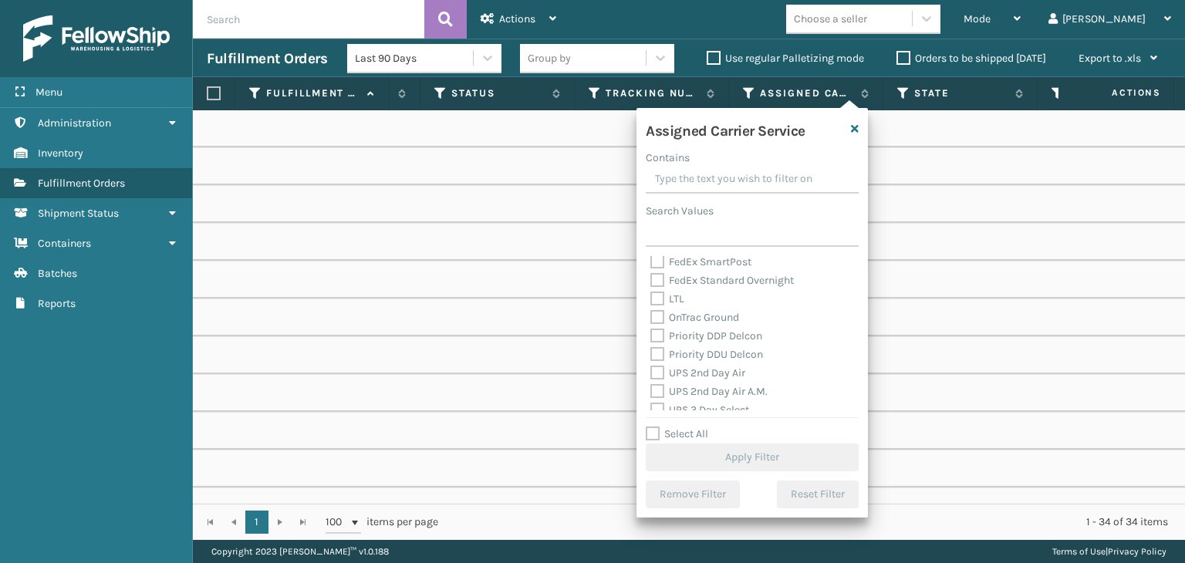
scroll to position [231, 0]
click at [705, 336] on label "UPS 2nd Day Air" at bounding box center [697, 329] width 95 height 13
click at [651, 331] on input "UPS 2nd Day Air" at bounding box center [650, 326] width 1 height 10
checkbox input "true"
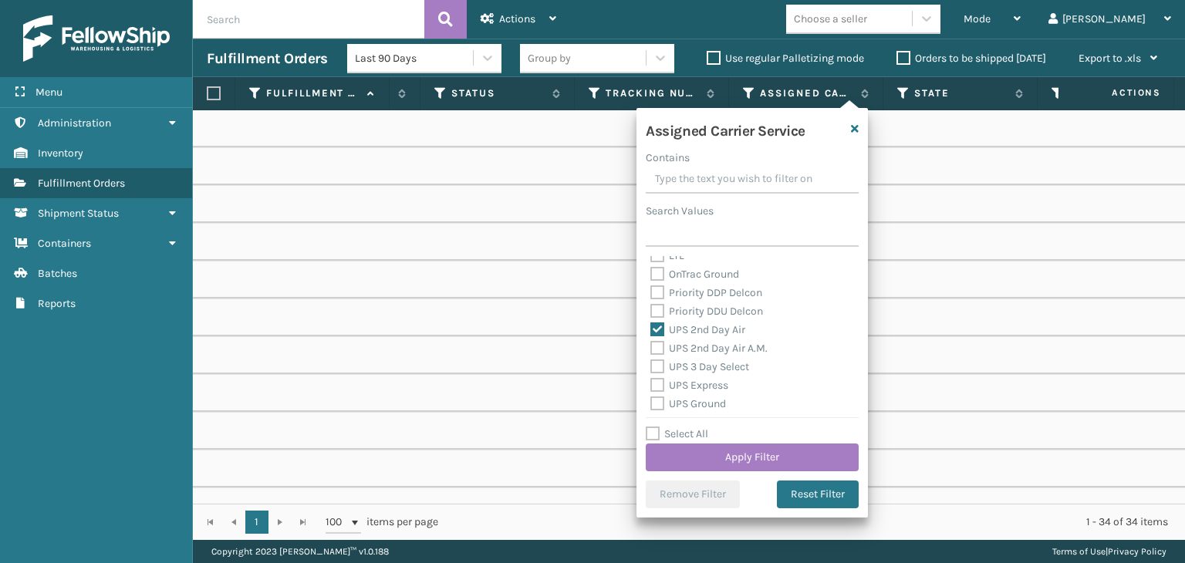
click at [710, 343] on label "UPS 2nd Day Air A.M." at bounding box center [708, 348] width 117 height 13
click at [651, 343] on input "UPS 2nd Day Air A.M." at bounding box center [650, 344] width 1 height 10
checkbox input "true"
drag, startPoint x: 716, startPoint y: 367, endPoint x: 691, endPoint y: 356, distance: 27.3
click at [717, 367] on label "UPS 3 Day Select" at bounding box center [699, 366] width 99 height 13
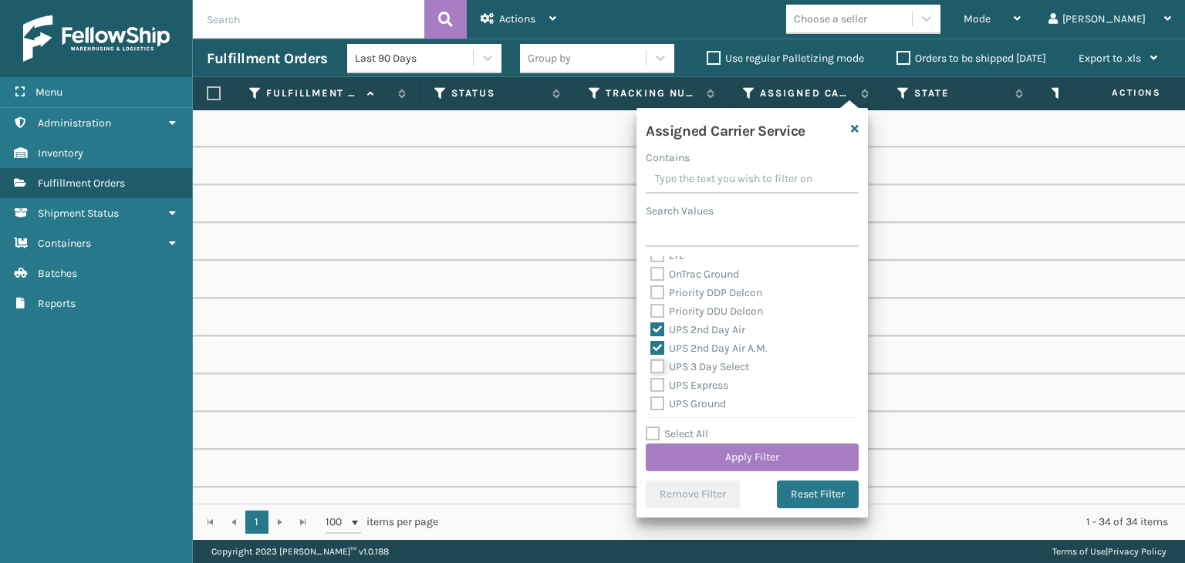
click at [651, 367] on input "UPS 3 Day Select" at bounding box center [650, 363] width 1 height 10
checkbox input "true"
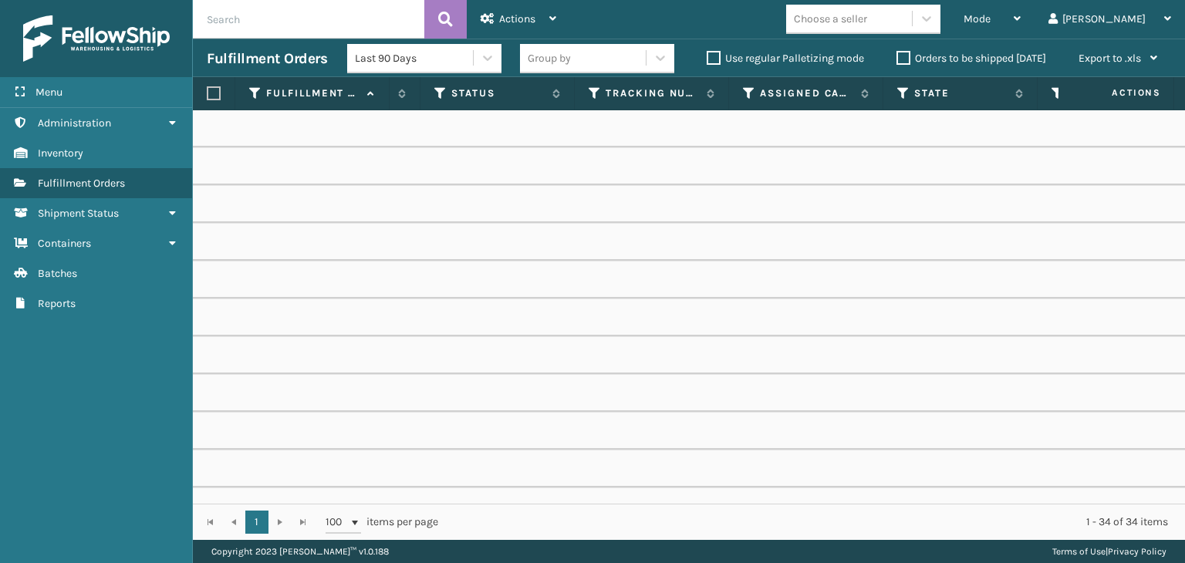
click at [296, 25] on input "text" at bounding box center [308, 19] width 231 height 39
type input "1717"
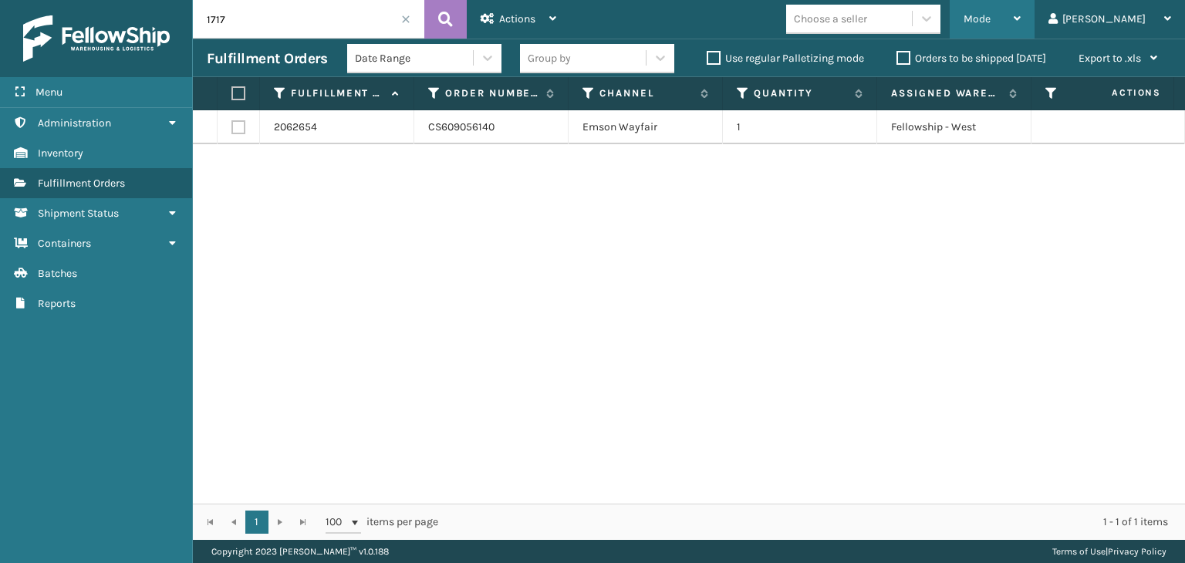
click at [1021, 9] on div "Mode" at bounding box center [992, 19] width 57 height 39
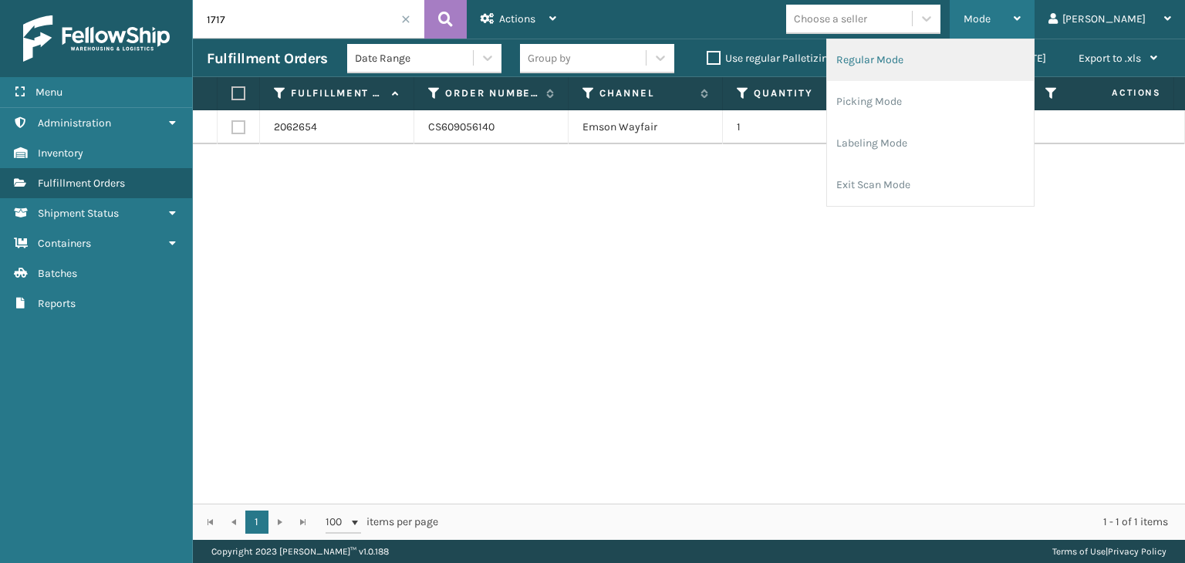
click at [1009, 44] on li "Regular Mode" at bounding box center [930, 60] width 207 height 42
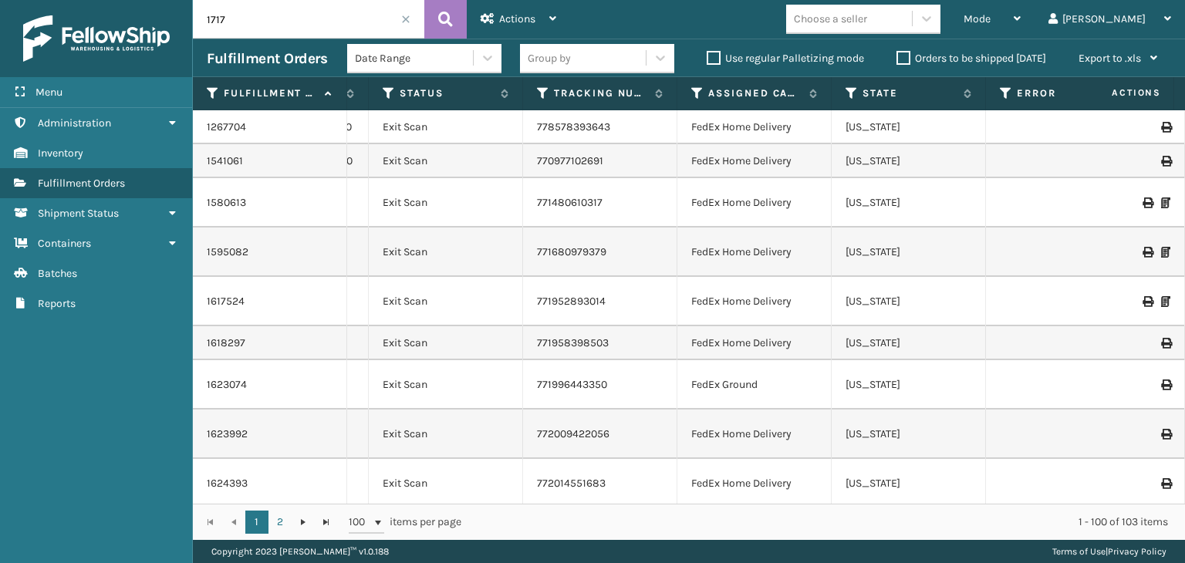
scroll to position [0, 809]
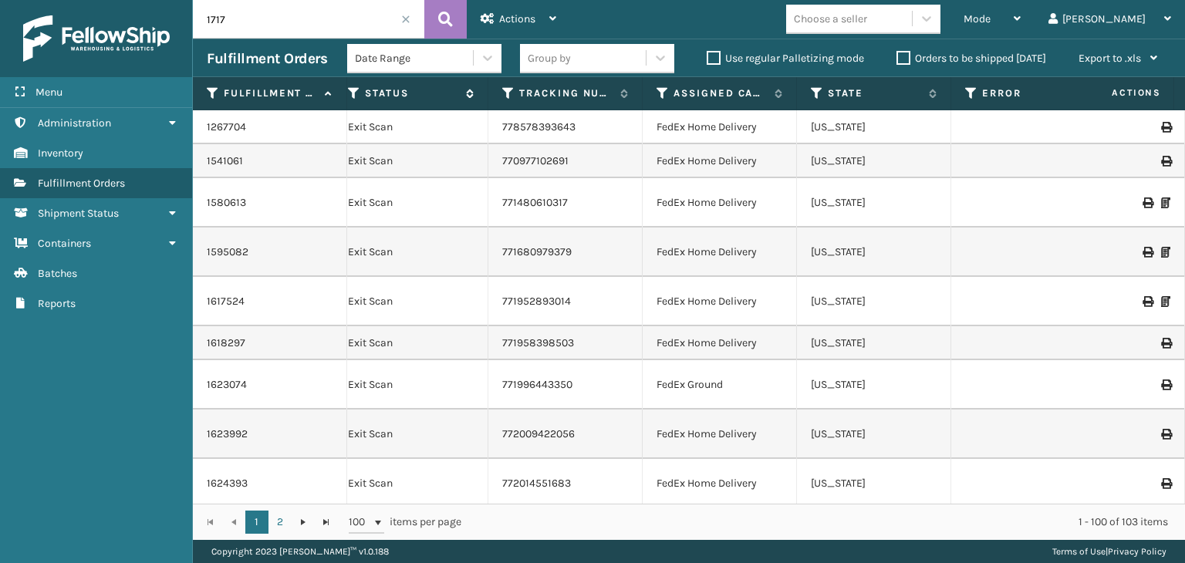
click at [355, 93] on icon at bounding box center [354, 93] width 12 height 14
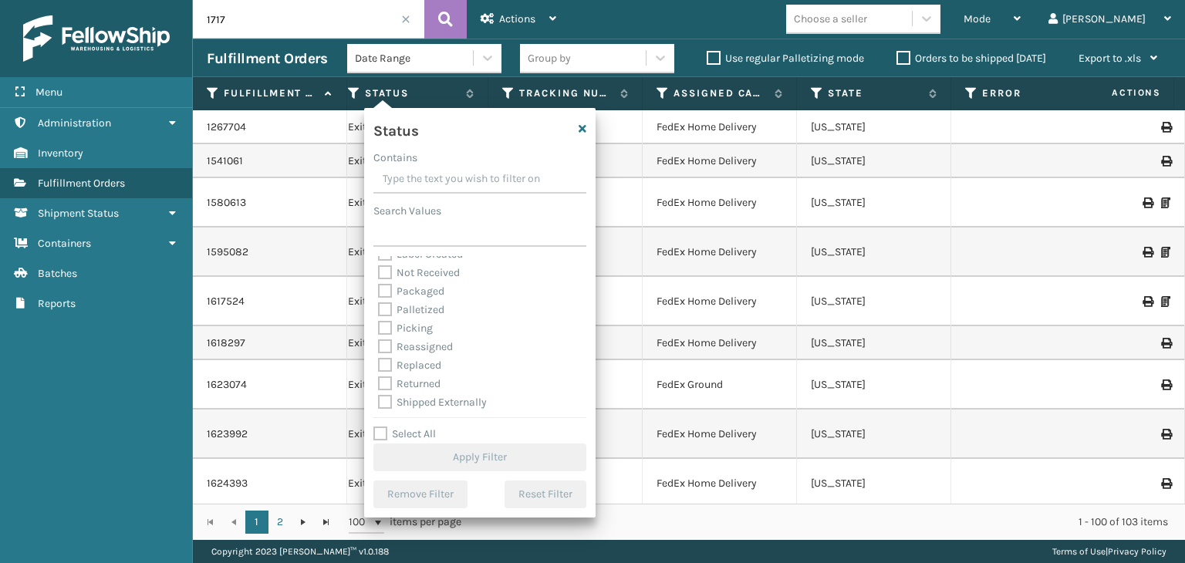
scroll to position [86, 0]
click at [421, 309] on label "Palletized" at bounding box center [411, 308] width 66 height 13
click at [379, 309] on input "Palletized" at bounding box center [378, 304] width 1 height 10
checkbox input "true"
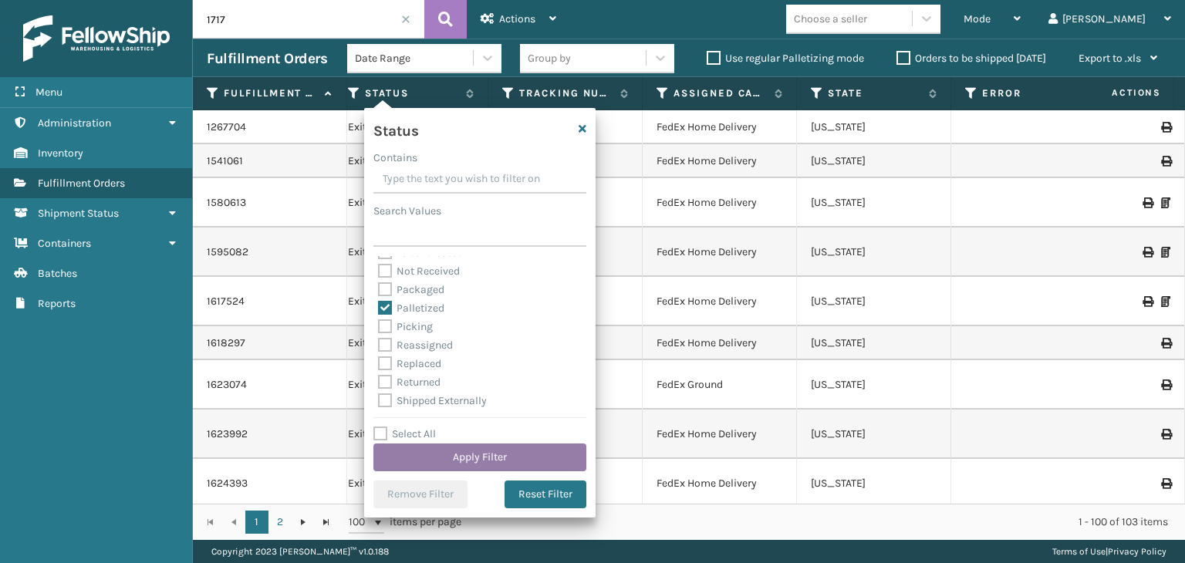
click at [503, 448] on button "Apply Filter" at bounding box center [479, 458] width 213 height 28
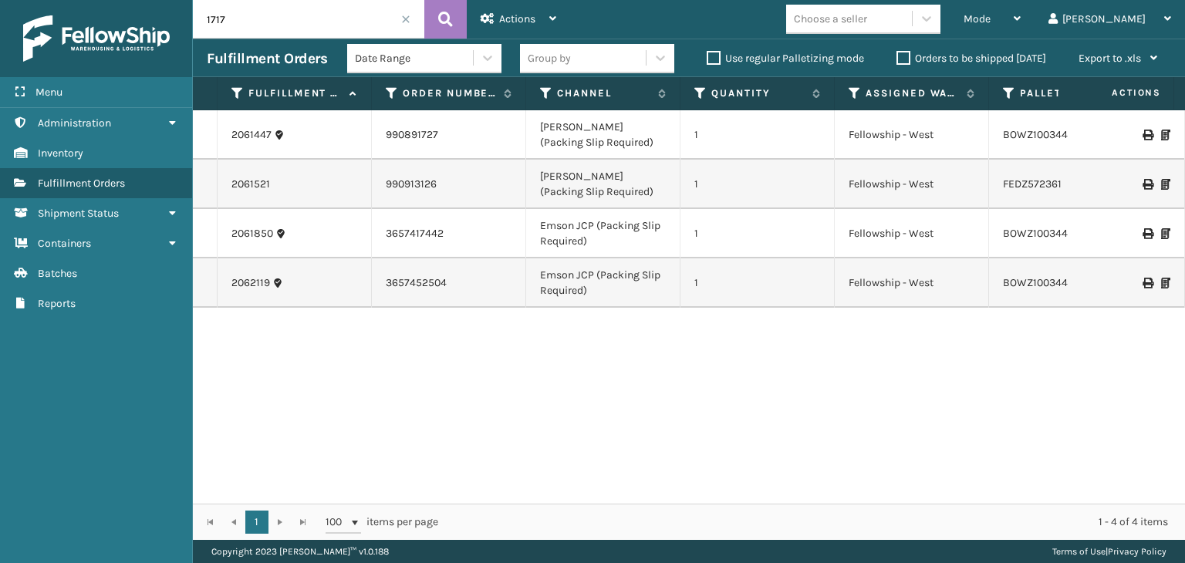
click at [603, 59] on div "Group by" at bounding box center [583, 58] width 126 height 25
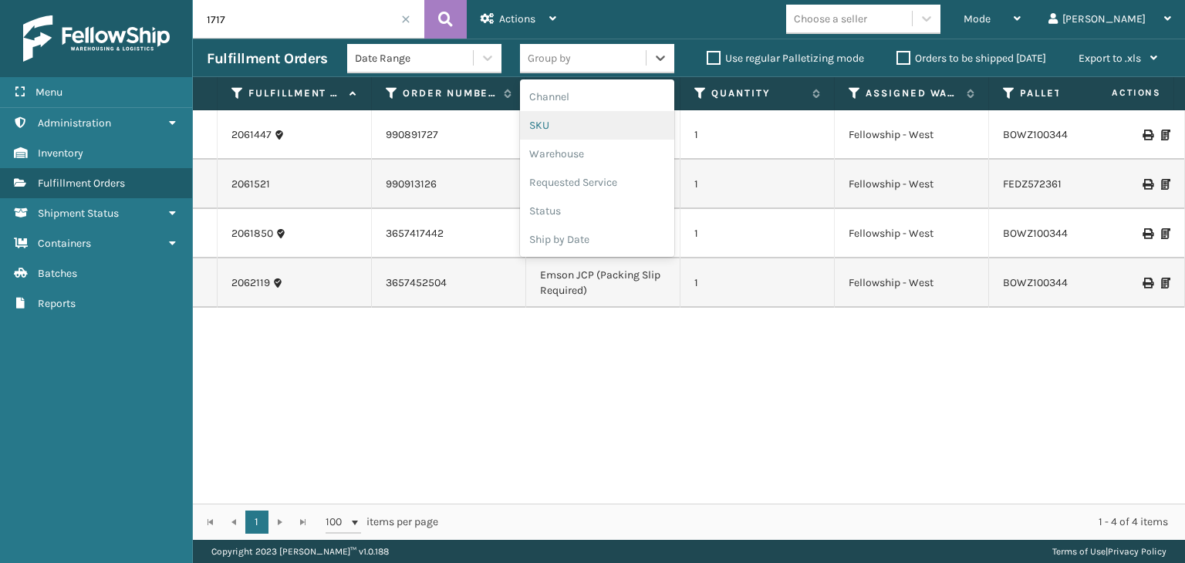
click at [569, 122] on div "SKU" at bounding box center [597, 125] width 154 height 29
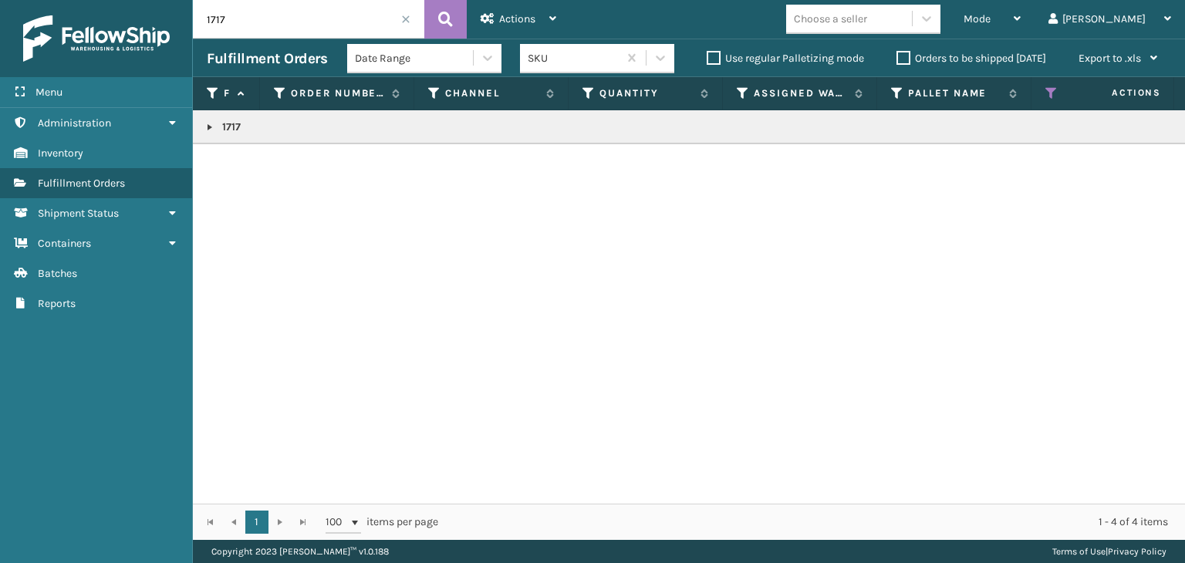
drag, startPoint x: 207, startPoint y: 130, endPoint x: 224, endPoint y: 135, distance: 17.8
click at [207, 130] on link at bounding box center [210, 127] width 12 height 12
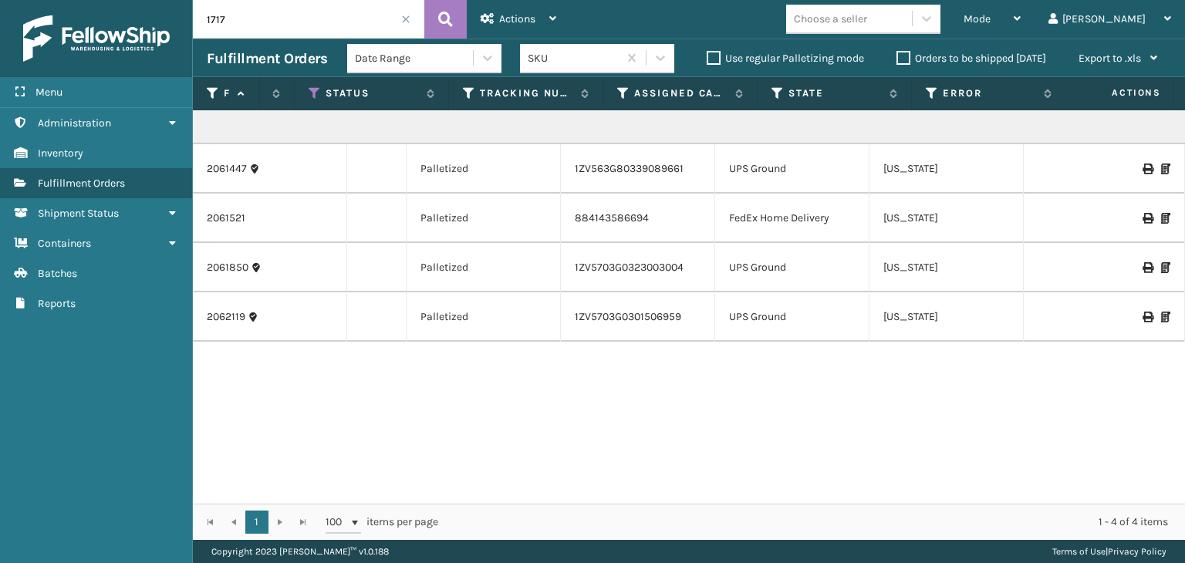
scroll to position [0, 0]
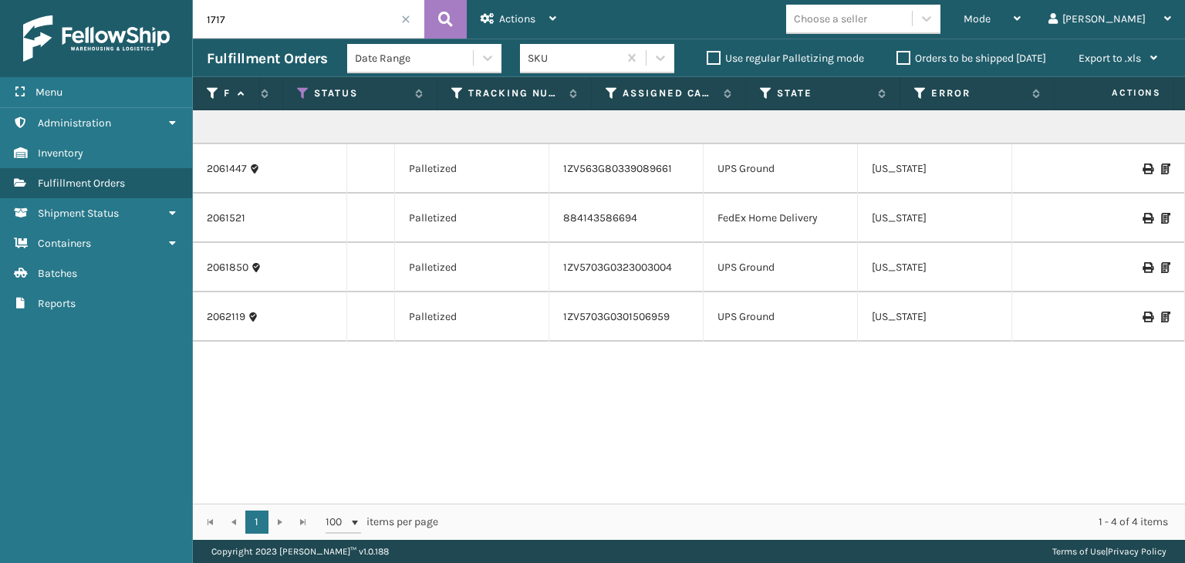
drag, startPoint x: 1137, startPoint y: 214, endPoint x: 1123, endPoint y: 223, distance: 16.1
click at [1143, 214] on icon at bounding box center [1147, 218] width 9 height 11
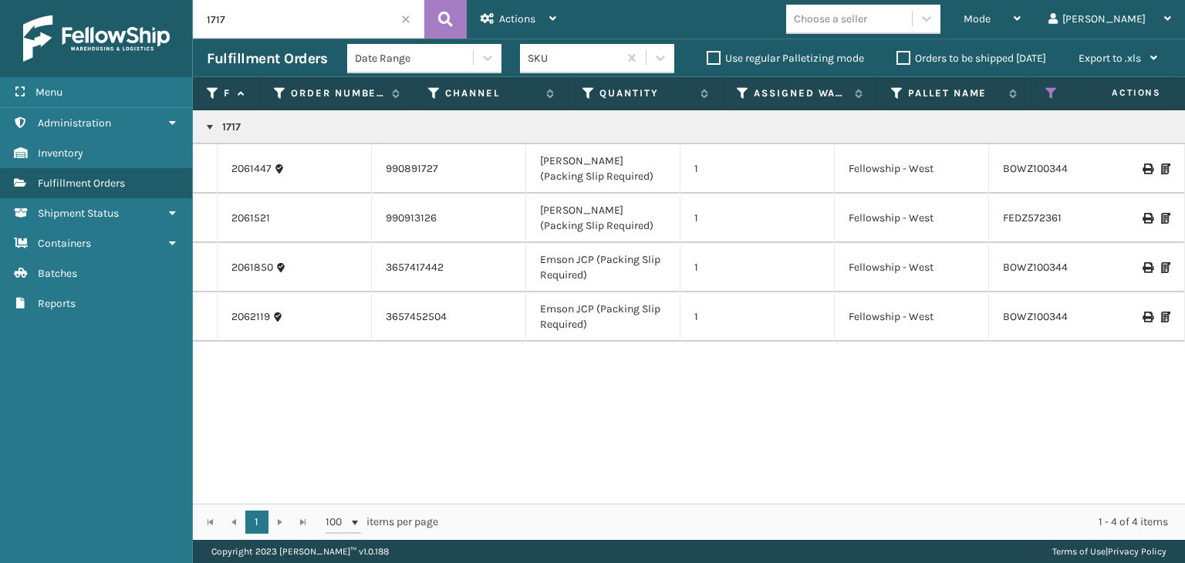
click at [1143, 221] on icon at bounding box center [1147, 218] width 9 height 11
click at [1143, 217] on icon at bounding box center [1147, 218] width 9 height 11
drag, startPoint x: 1139, startPoint y: 171, endPoint x: 1130, endPoint y: 195, distance: 26.1
click at [1143, 171] on icon at bounding box center [1147, 169] width 9 height 11
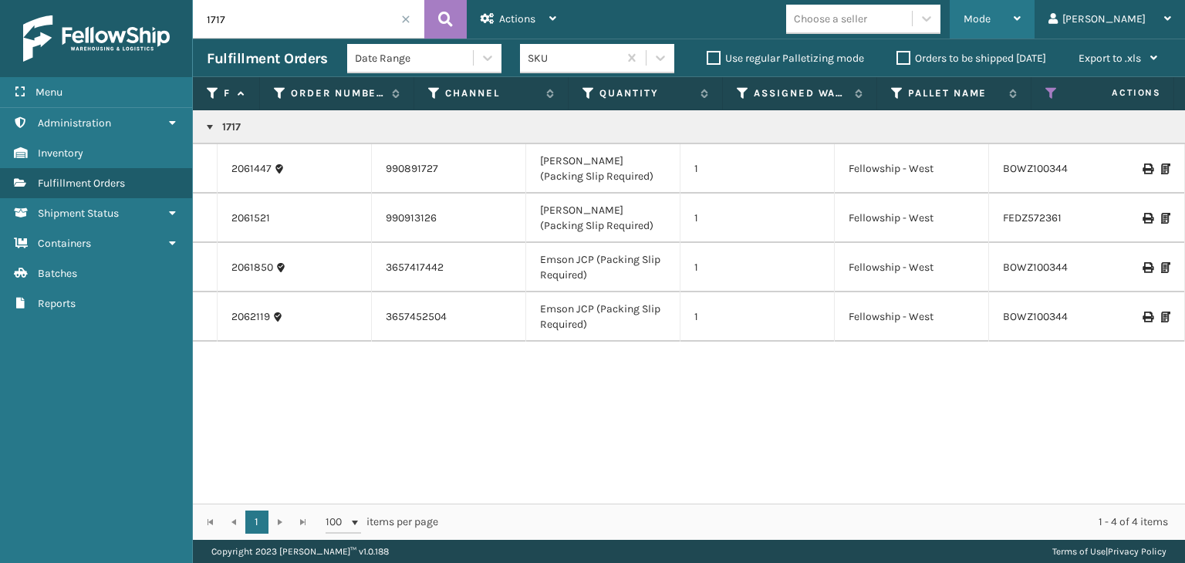
drag, startPoint x: 1033, startPoint y: 51, endPoint x: 1022, endPoint y: 19, distance: 33.7
click at [1034, 50] on div "Orders to be shipped [DATE]" at bounding box center [974, 58] width 182 height 19
click at [1015, 7] on div "Mode Regular Mode Picking Mode Labeling Mode Exit Scan Mode" at bounding box center [992, 19] width 85 height 39
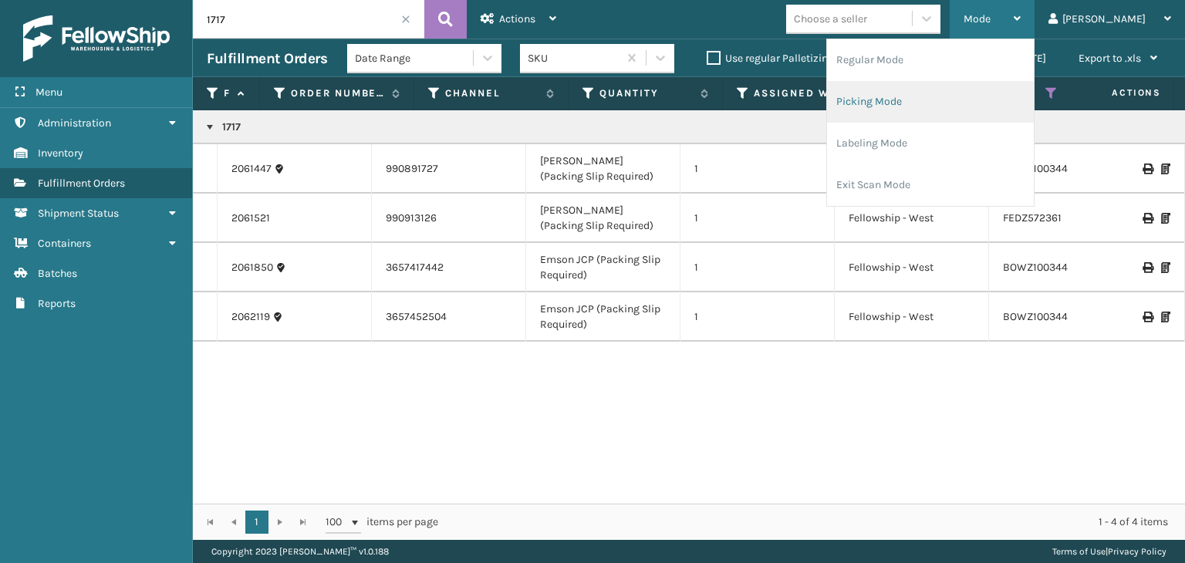
click at [984, 90] on li "Picking Mode" at bounding box center [930, 102] width 207 height 42
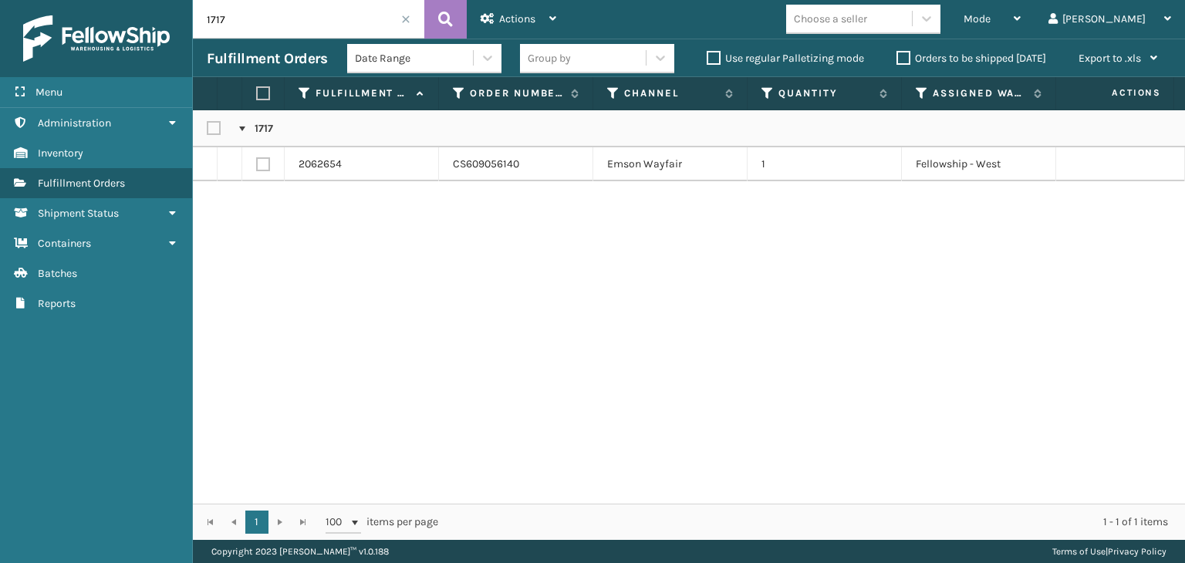
click at [404, 19] on span at bounding box center [405, 19] width 9 height 9
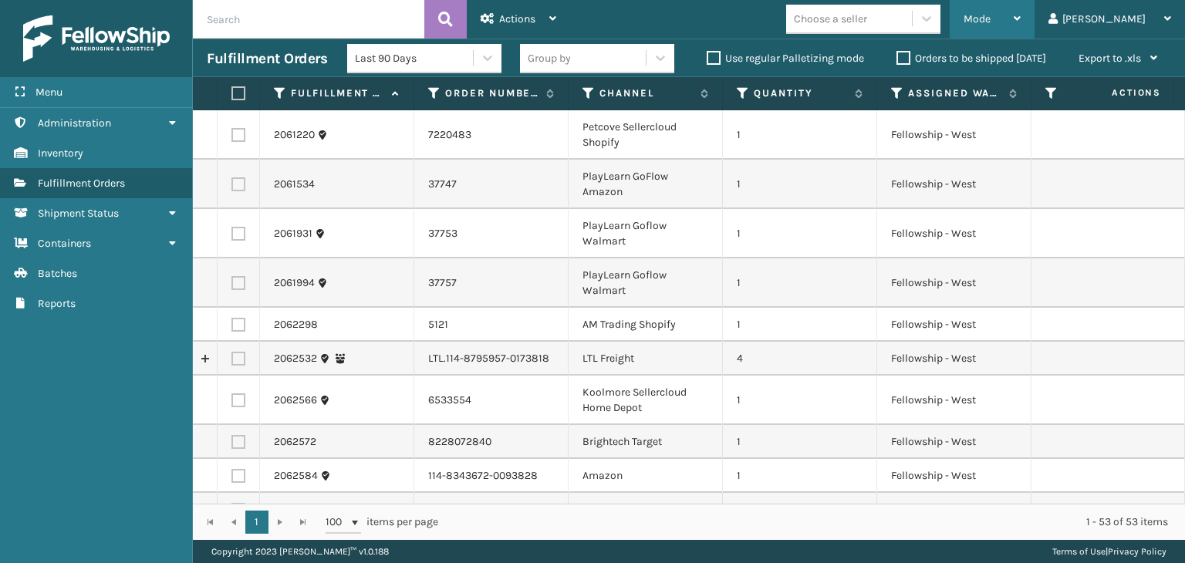
click at [1021, 10] on div "Mode" at bounding box center [992, 19] width 57 height 39
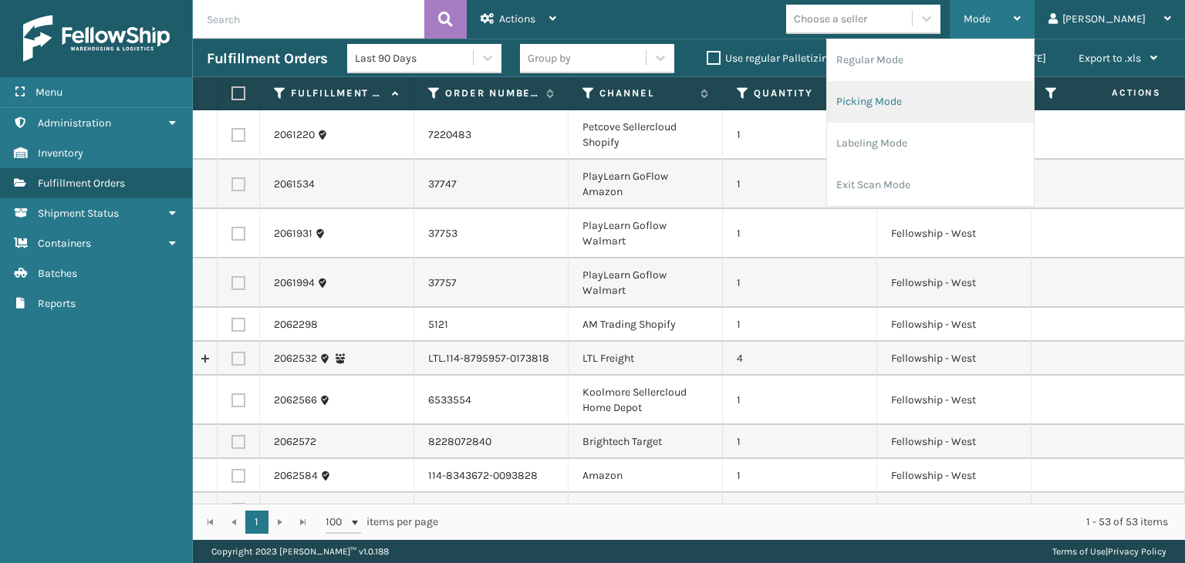
click at [1008, 112] on li "Picking Mode" at bounding box center [930, 102] width 207 height 42
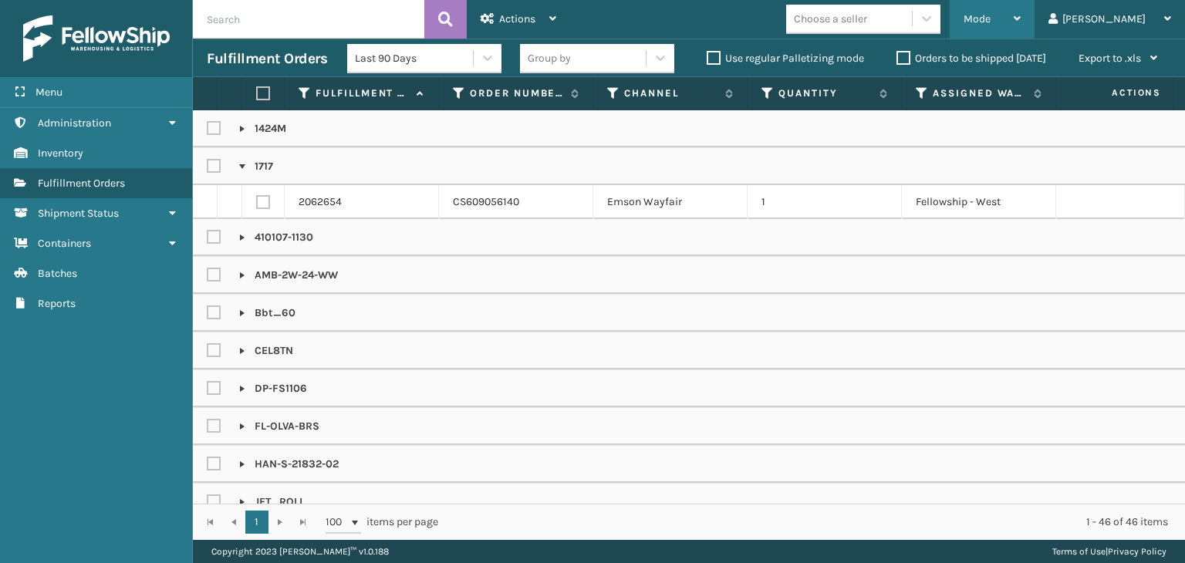
click at [1021, 4] on div "Mode" at bounding box center [992, 19] width 57 height 39
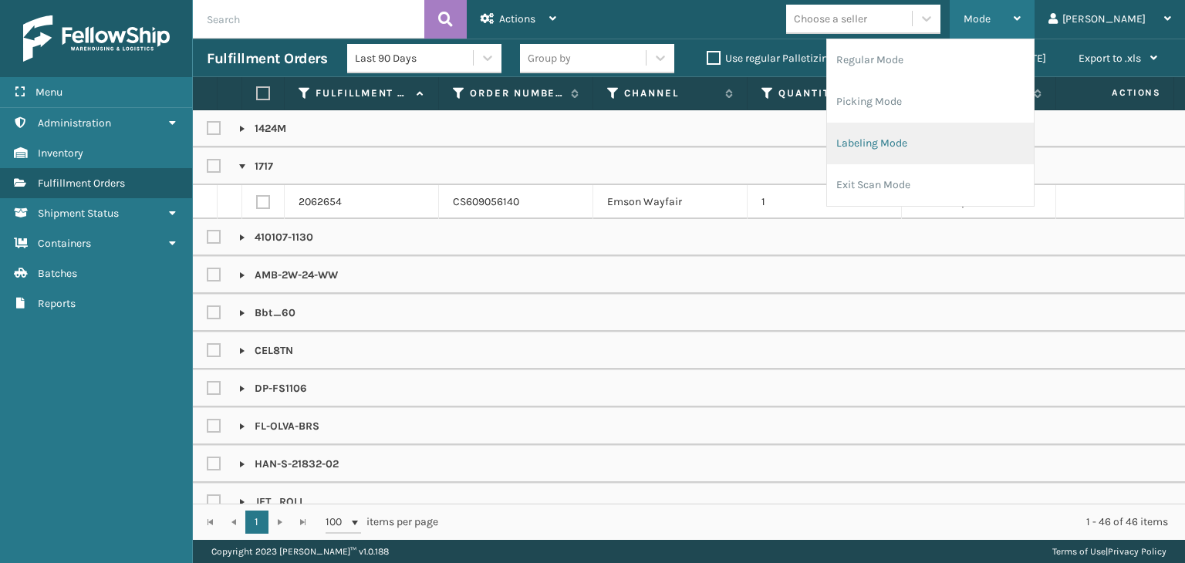
click at [995, 99] on li "Picking Mode" at bounding box center [930, 102] width 207 height 42
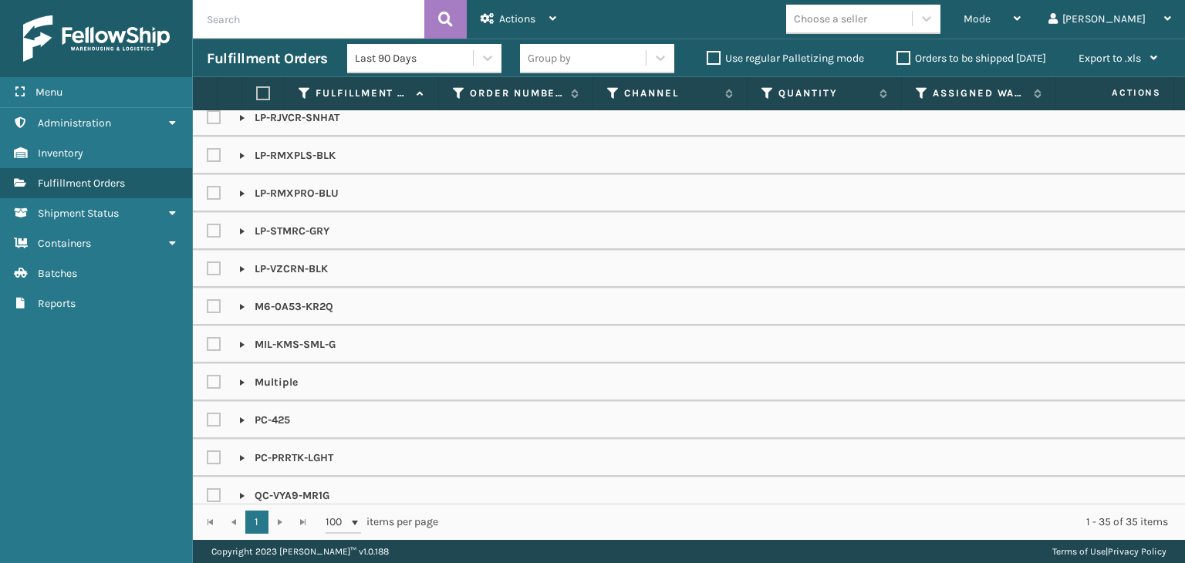
scroll to position [709, 0]
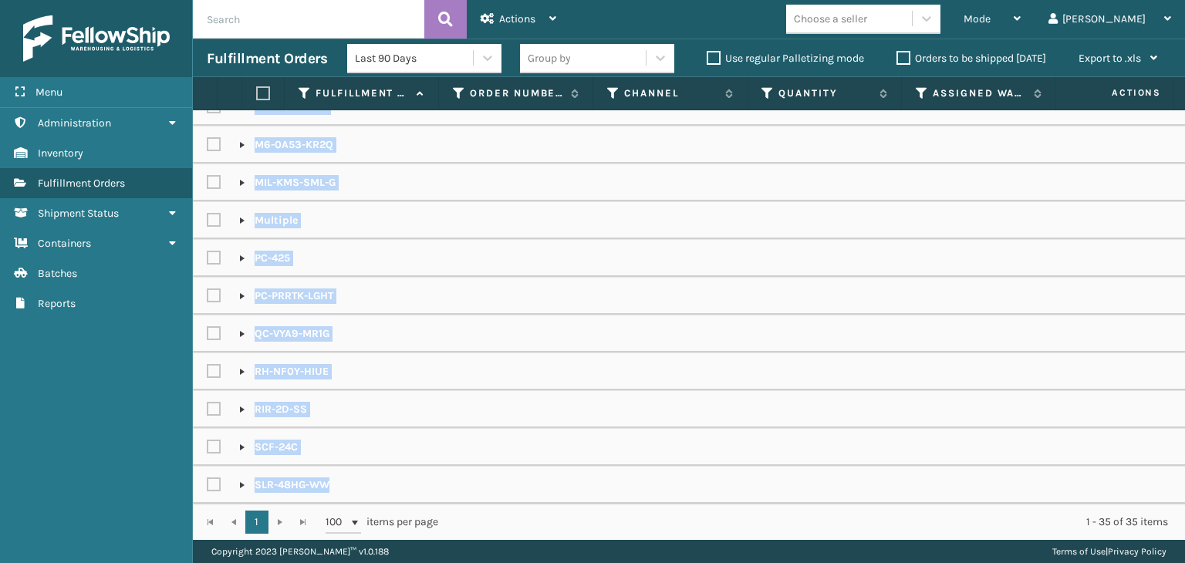
drag, startPoint x: 644, startPoint y: 491, endPoint x: 674, endPoint y: 500, distance: 31.5
click at [674, 500] on div "AMB-2W-24-WW Bbt_60 DP-FS1106 FL-OLVA-BRS HAN-S-21832-02 JFT_ROLL KM-DW1852-PR …" at bounding box center [689, 307] width 992 height 394
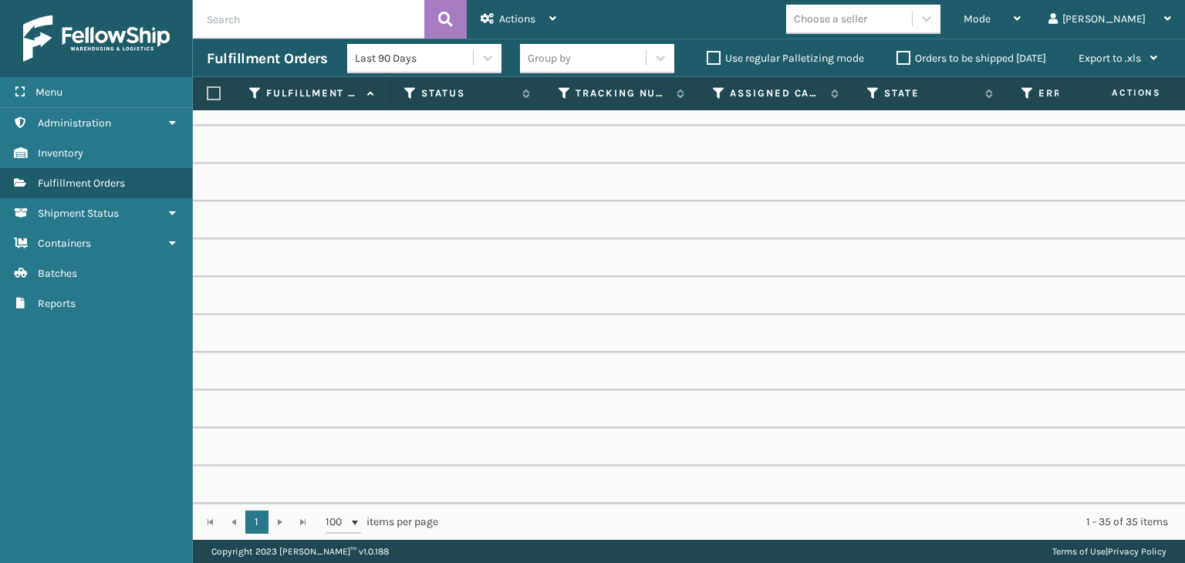
scroll to position [0, 789]
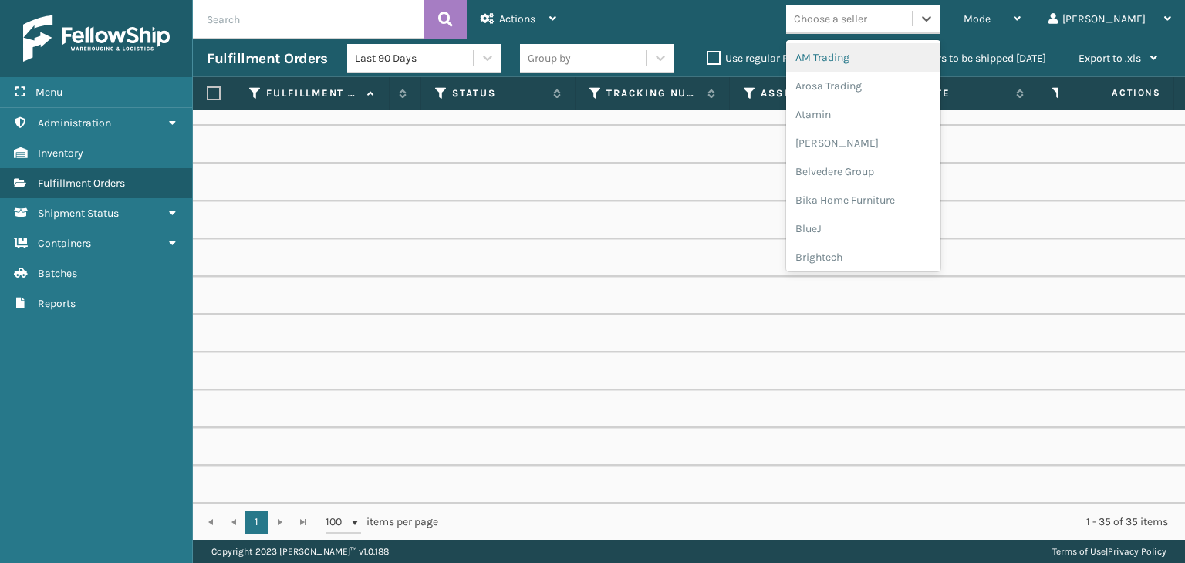
click at [867, 18] on div "Choose a seller" at bounding box center [830, 19] width 73 height 16
type input "KO"
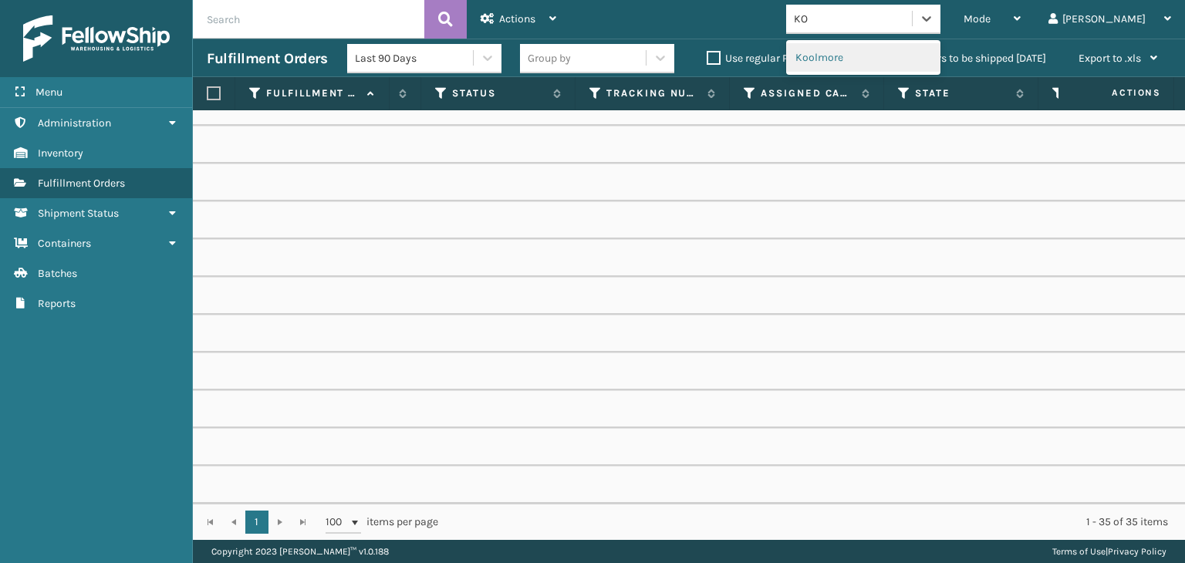
click at [917, 68] on div "Koolmore" at bounding box center [863, 57] width 154 height 29
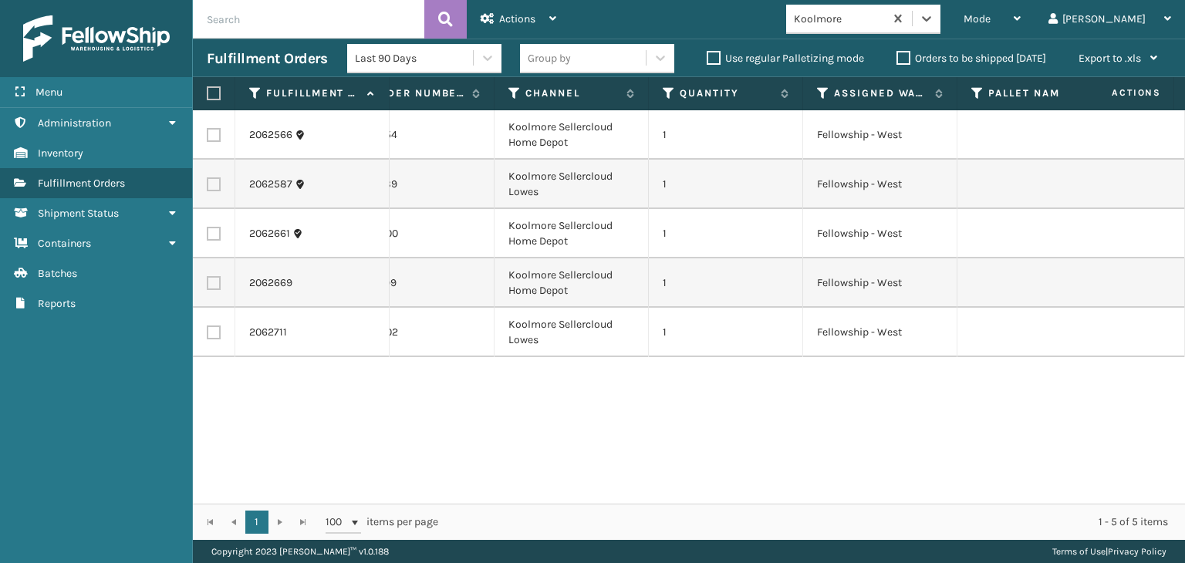
scroll to position [0, 71]
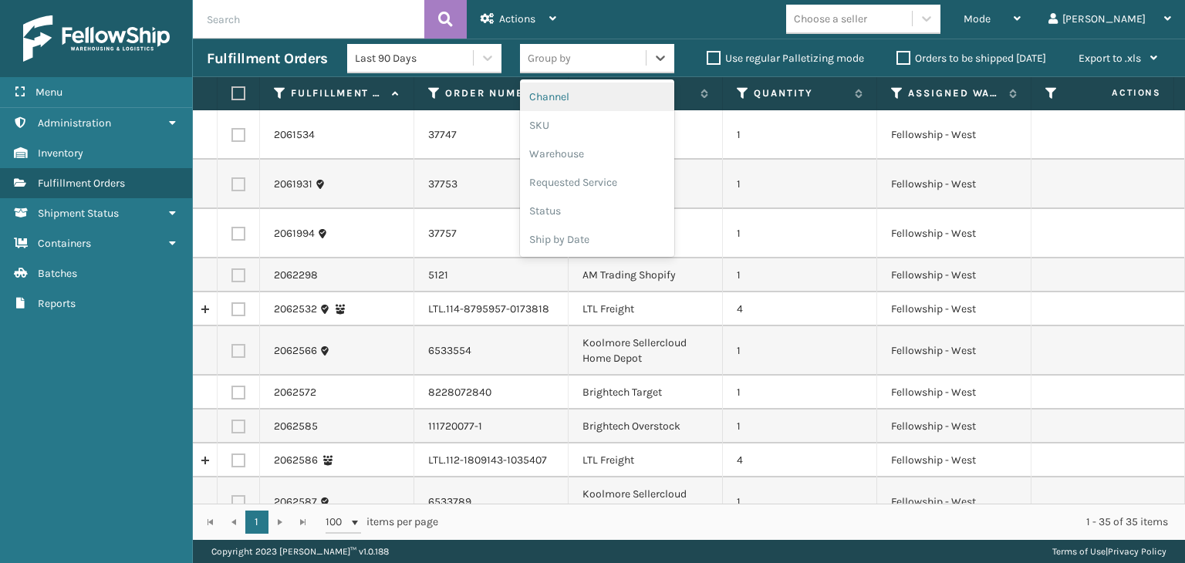
click at [627, 49] on div "Group by" at bounding box center [583, 58] width 126 height 25
click at [543, 133] on div "SKU" at bounding box center [597, 125] width 154 height 29
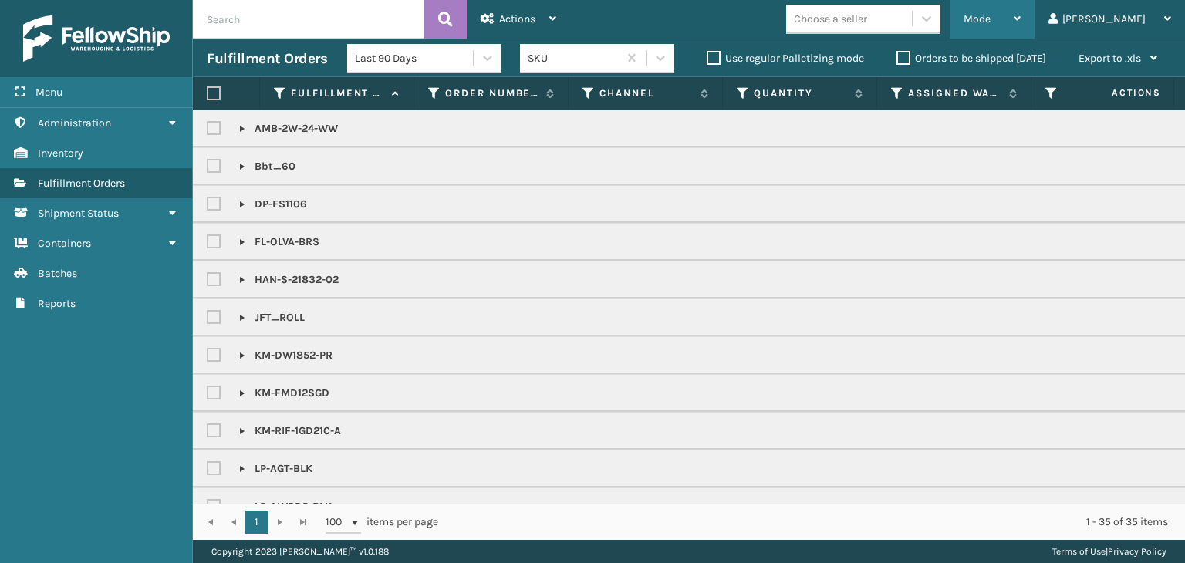
click at [1021, 23] on div "Mode" at bounding box center [992, 19] width 57 height 39
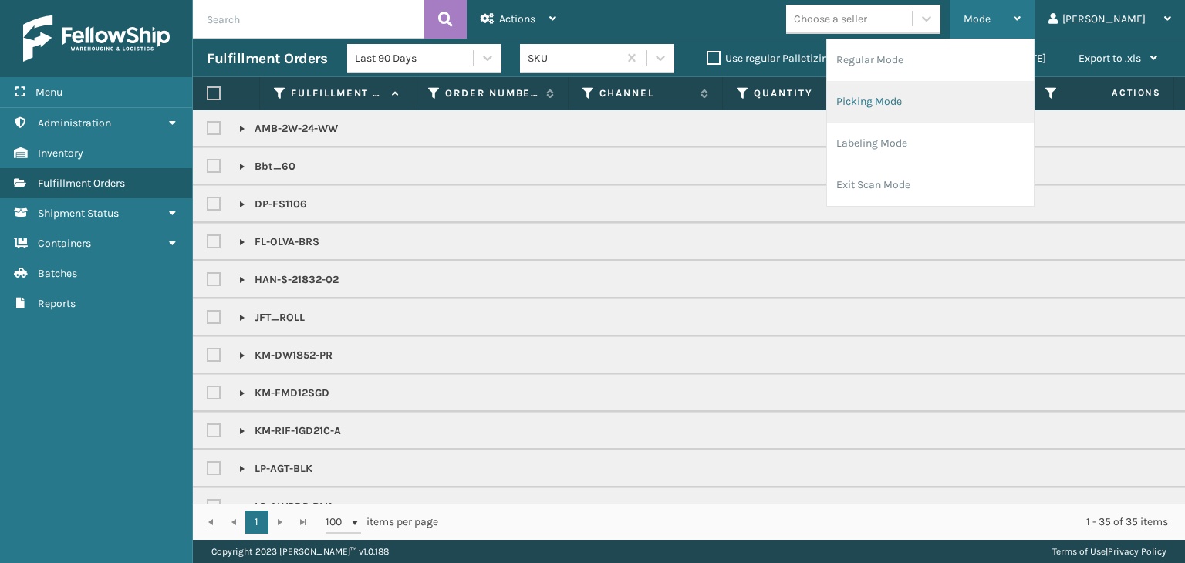
click at [977, 112] on li "Picking Mode" at bounding box center [930, 102] width 207 height 42
